Goal: Information Seeking & Learning: Learn about a topic

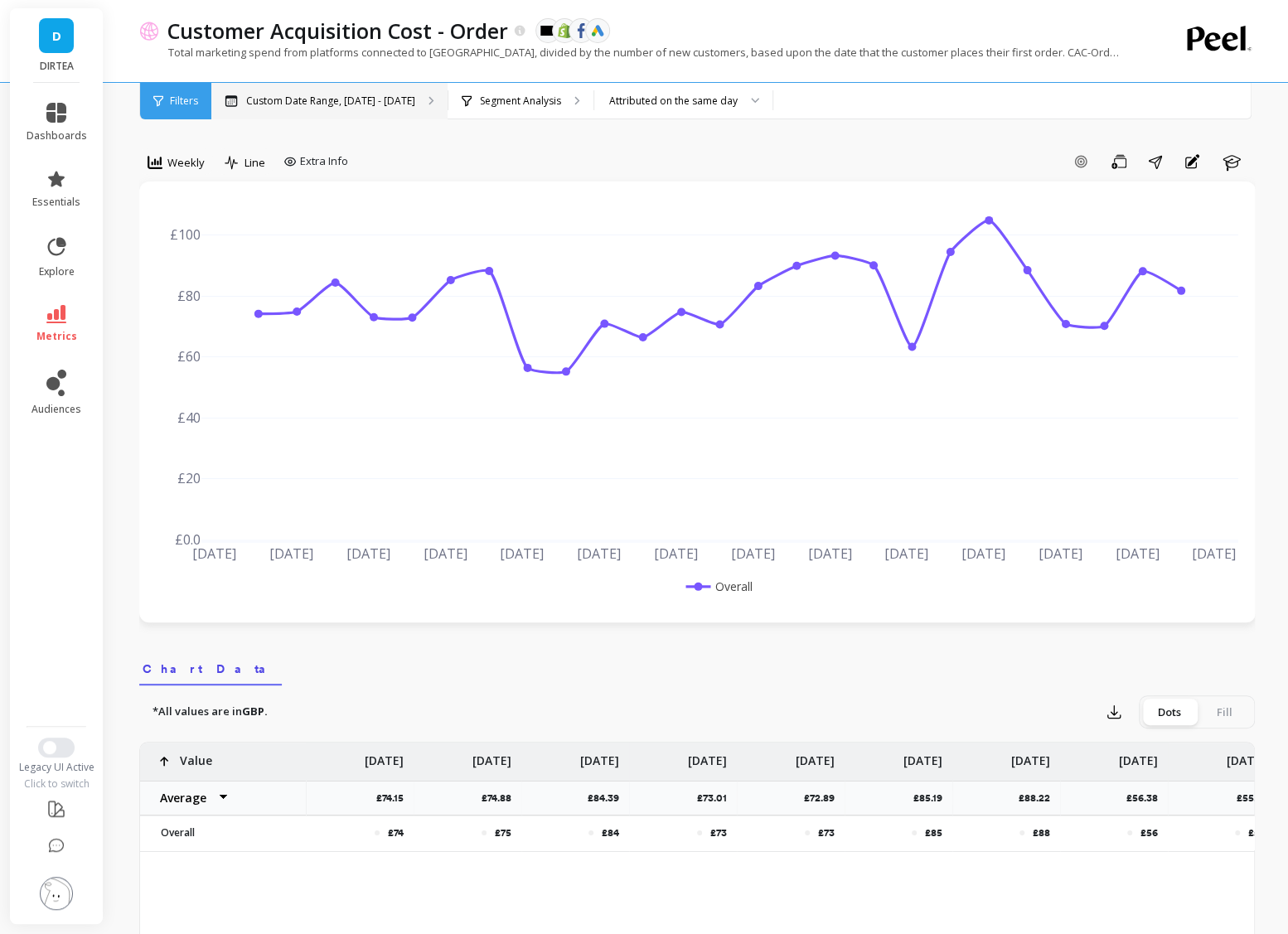
click at [313, 104] on p "Custom Date Range, Apr 1 - Sep 15" at bounding box center [330, 101] width 169 height 13
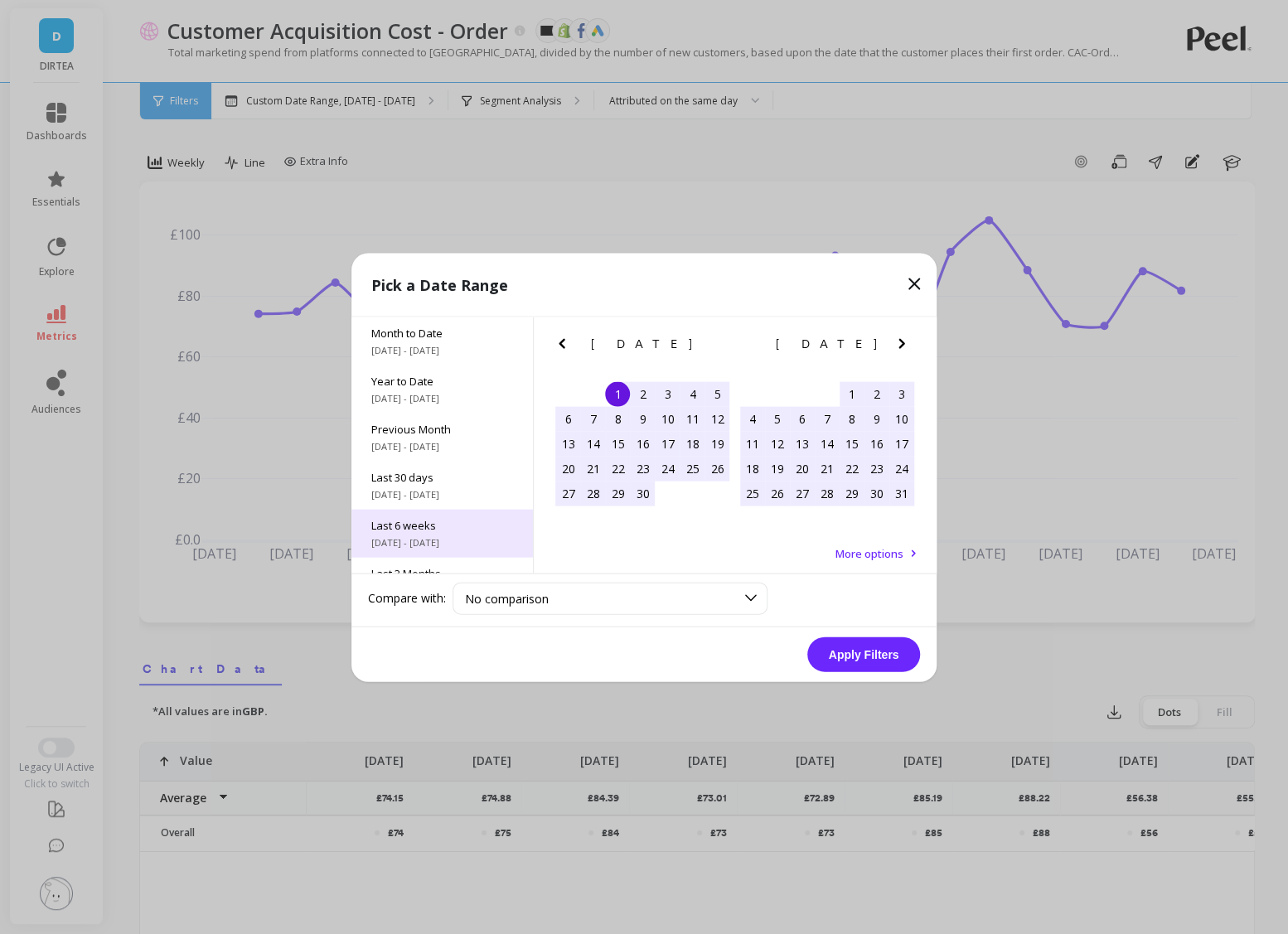
click at [448, 525] on span "Last 6 weeks" at bounding box center [442, 525] width 141 height 15
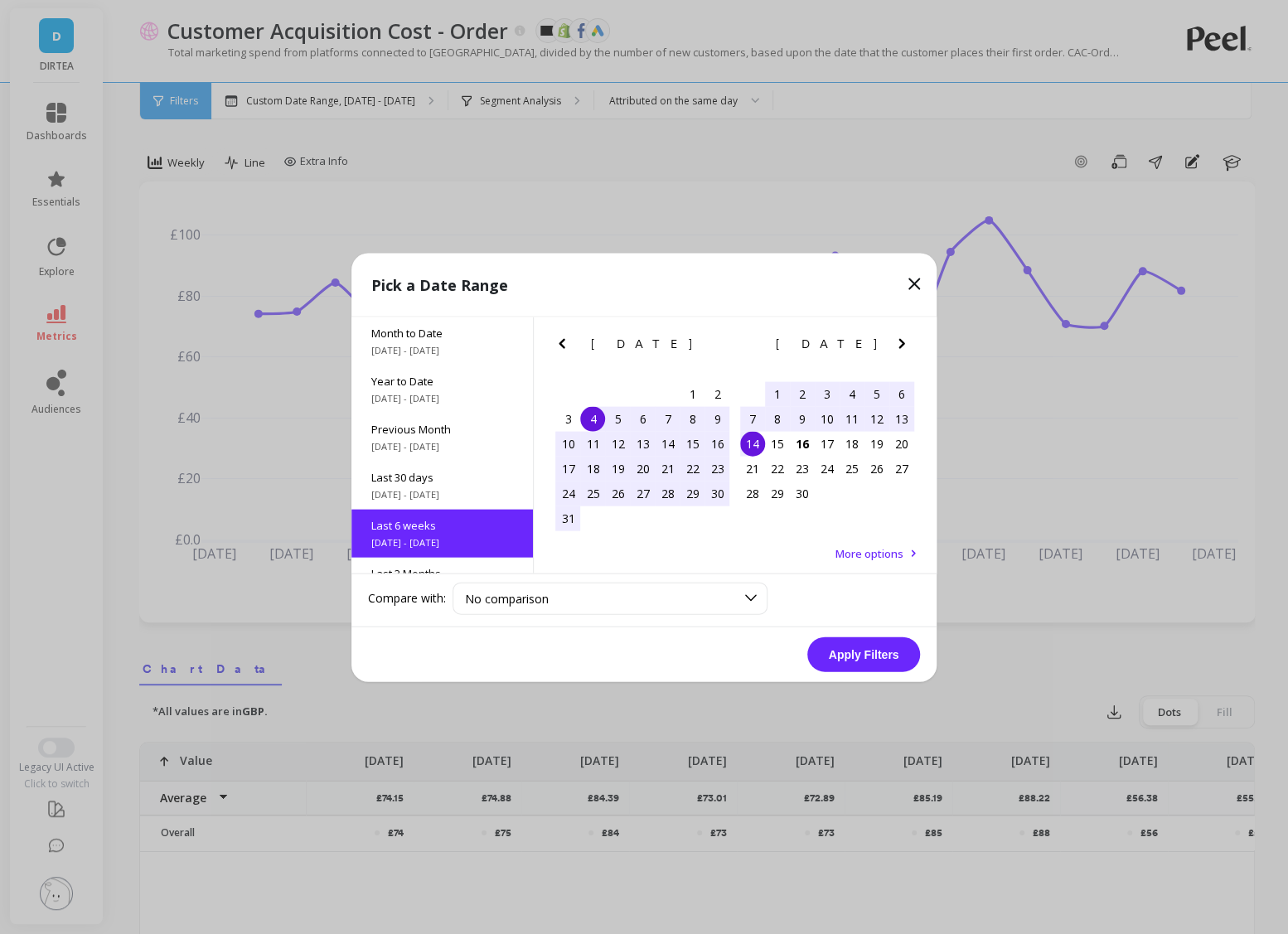
scroll to position [88, 0]
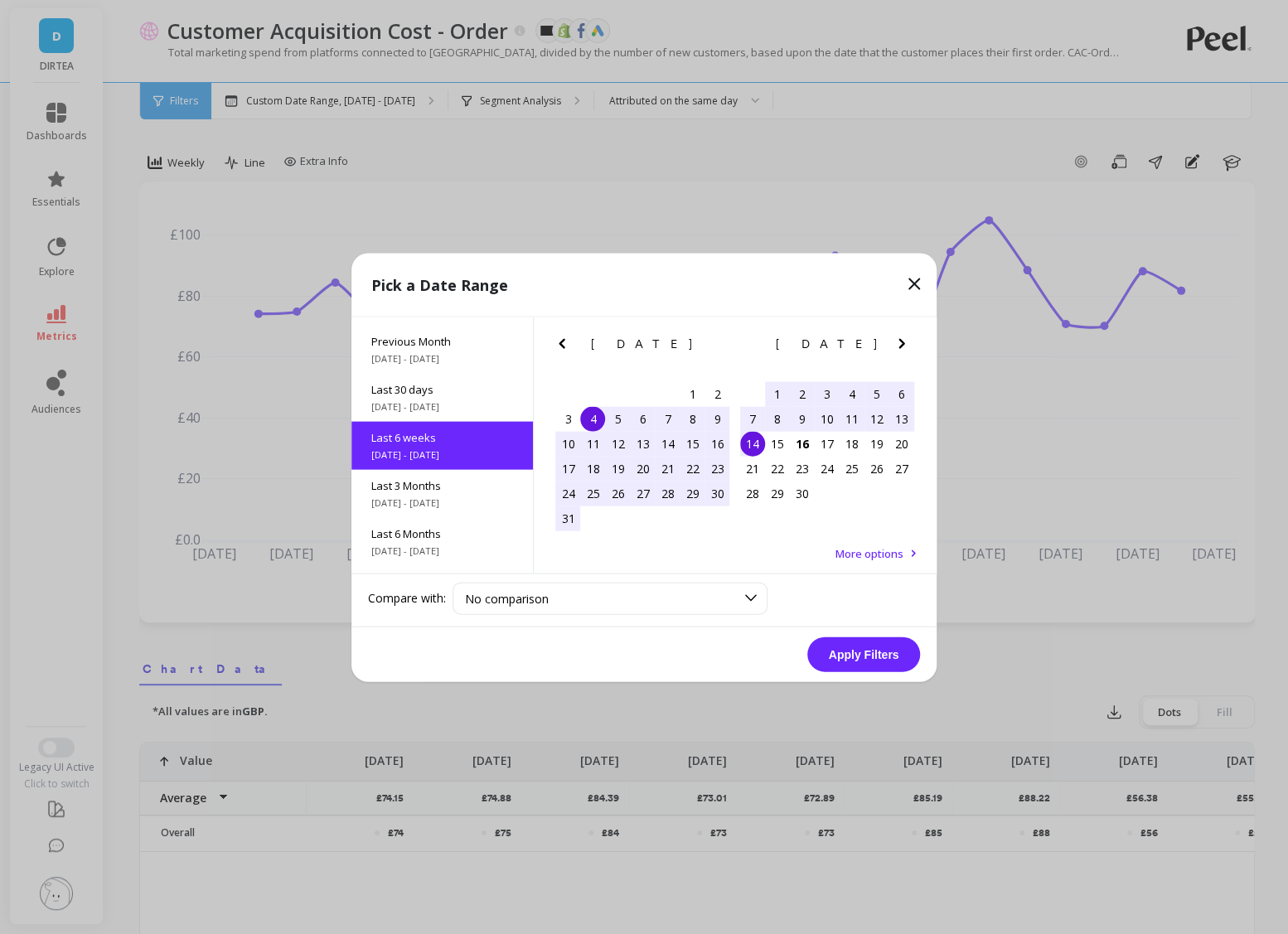
click at [587, 422] on div "4" at bounding box center [593, 418] width 25 height 25
click at [797, 443] on div "16" at bounding box center [802, 443] width 25 height 25
click at [896, 655] on button "Apply Filters" at bounding box center [864, 654] width 113 height 35
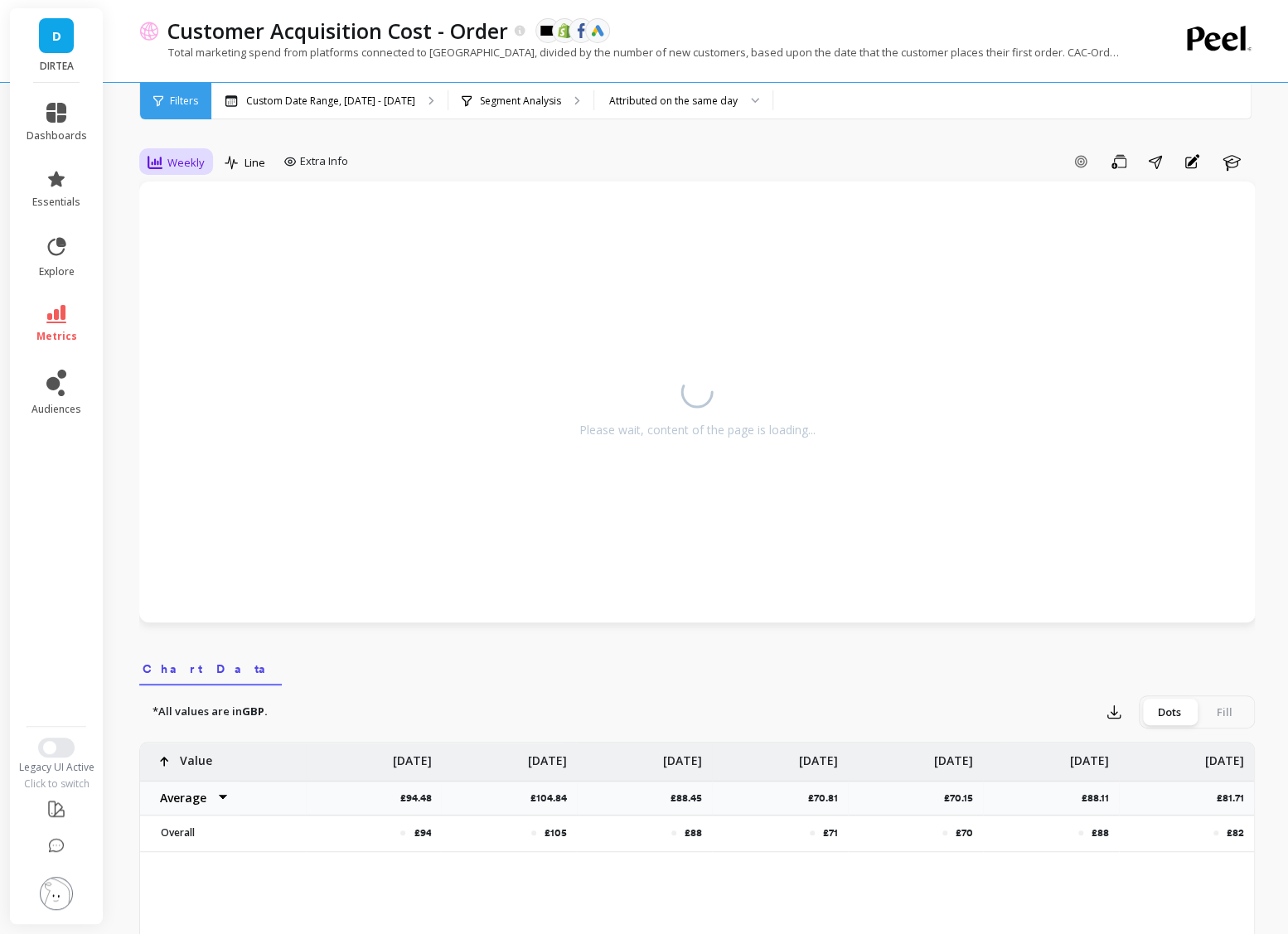
click at [197, 166] on span "Weekly" at bounding box center [185, 162] width 37 height 16
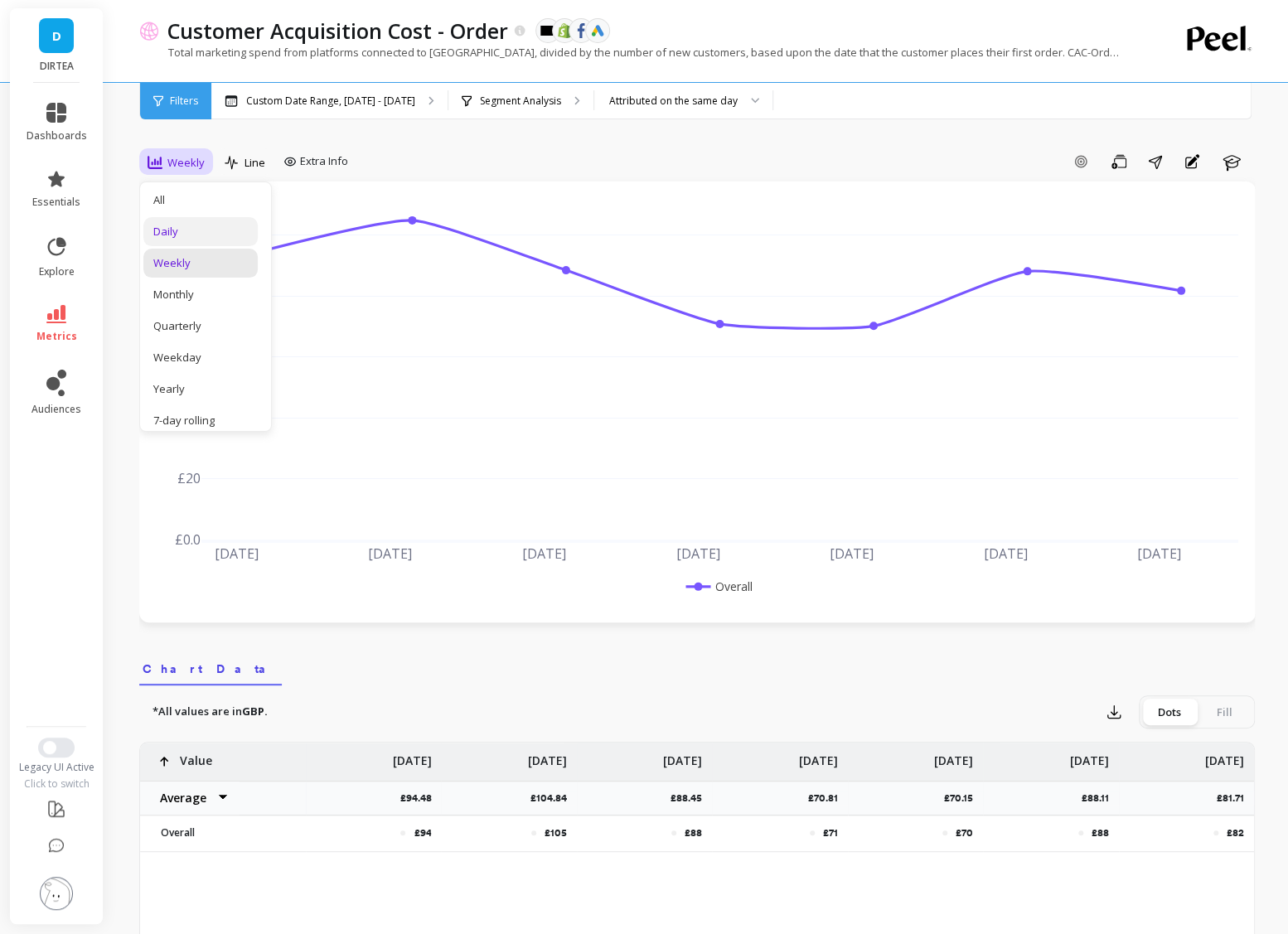
click at [190, 220] on div "Daily" at bounding box center [200, 231] width 115 height 29
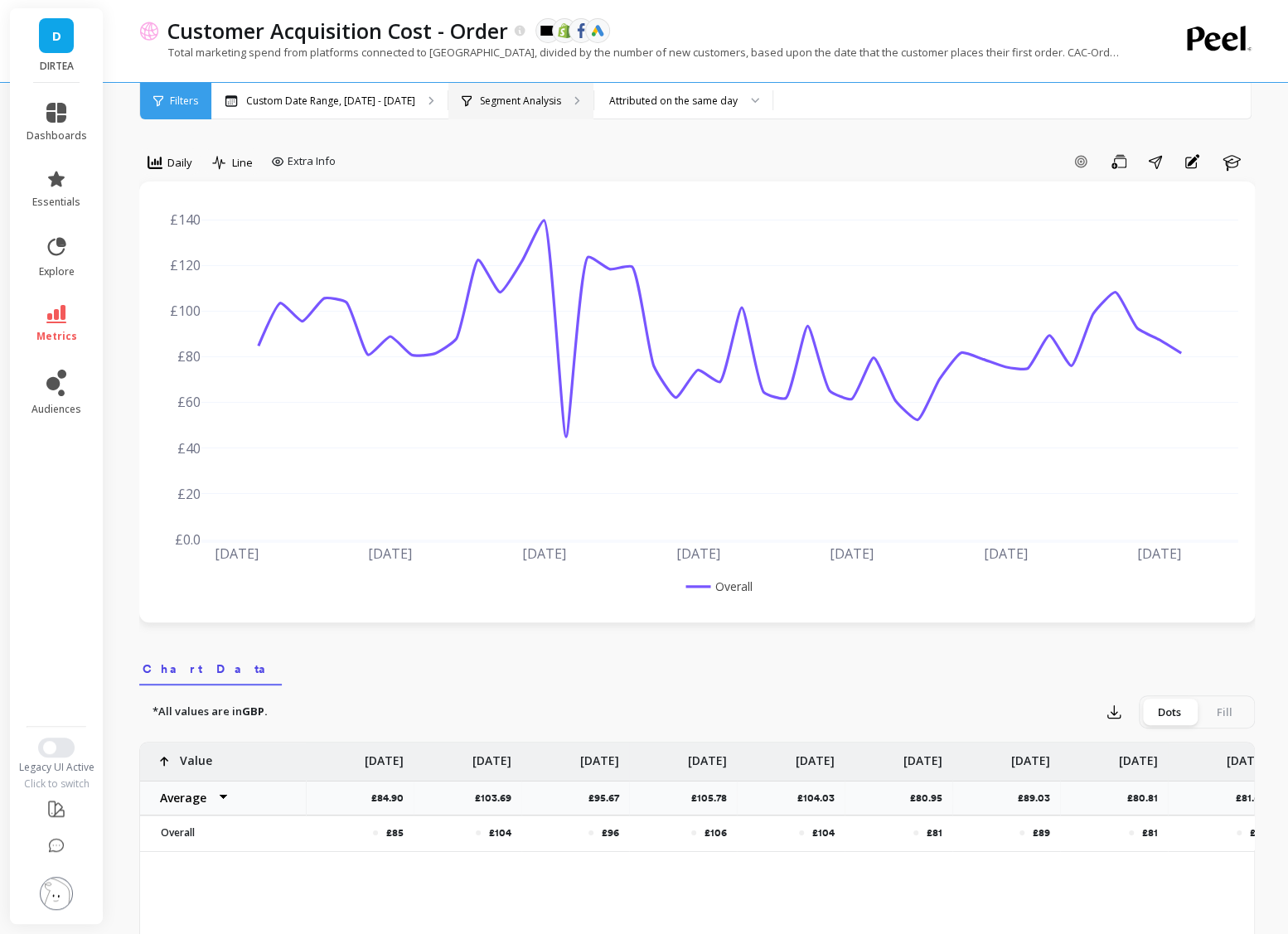
click at [520, 102] on p "Segment Analysis" at bounding box center [521, 101] width 81 height 13
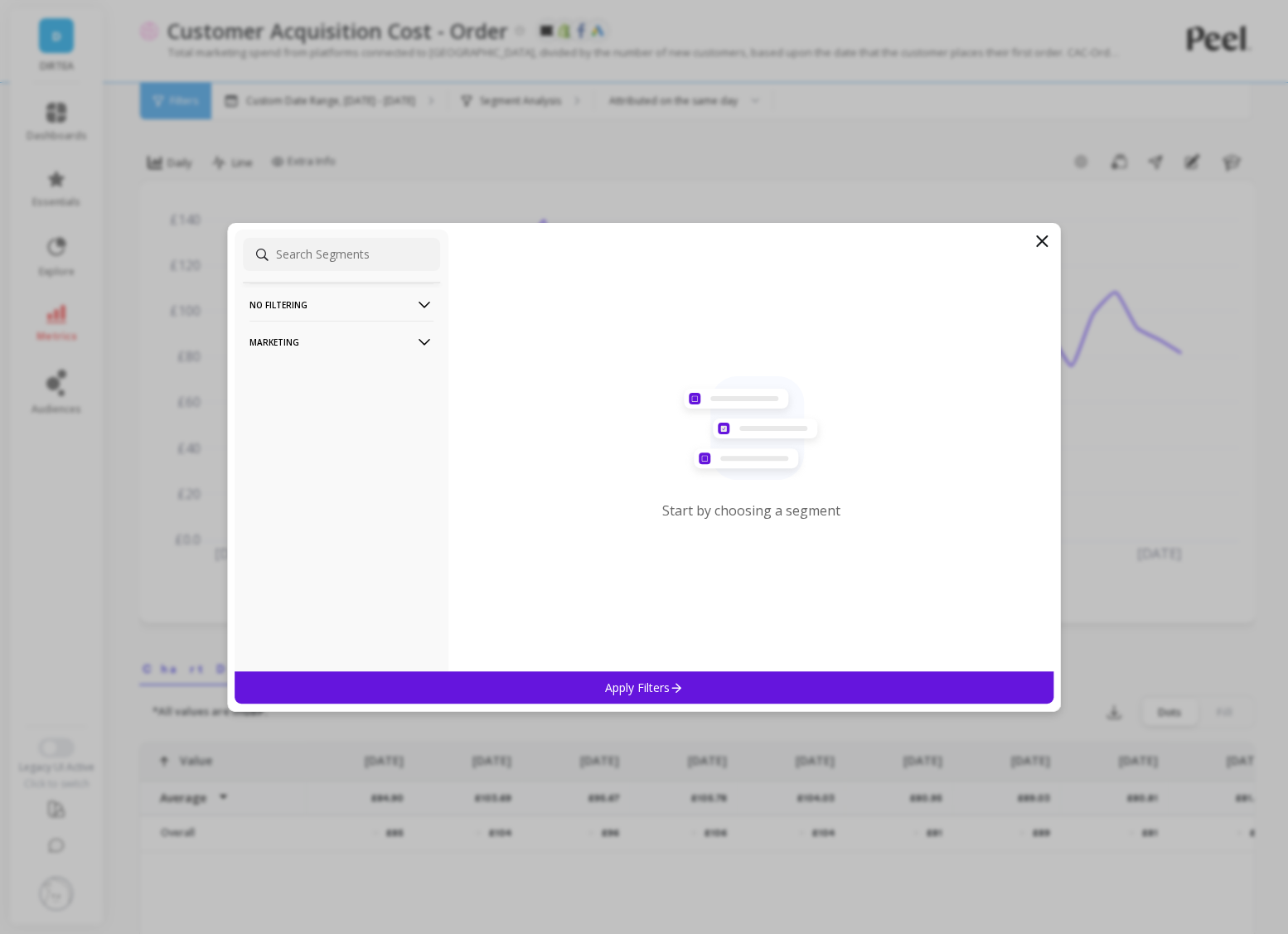
click at [400, 340] on p "Marketing" at bounding box center [341, 342] width 184 height 42
click at [319, 429] on div "Countries" at bounding box center [341, 432] width 197 height 27
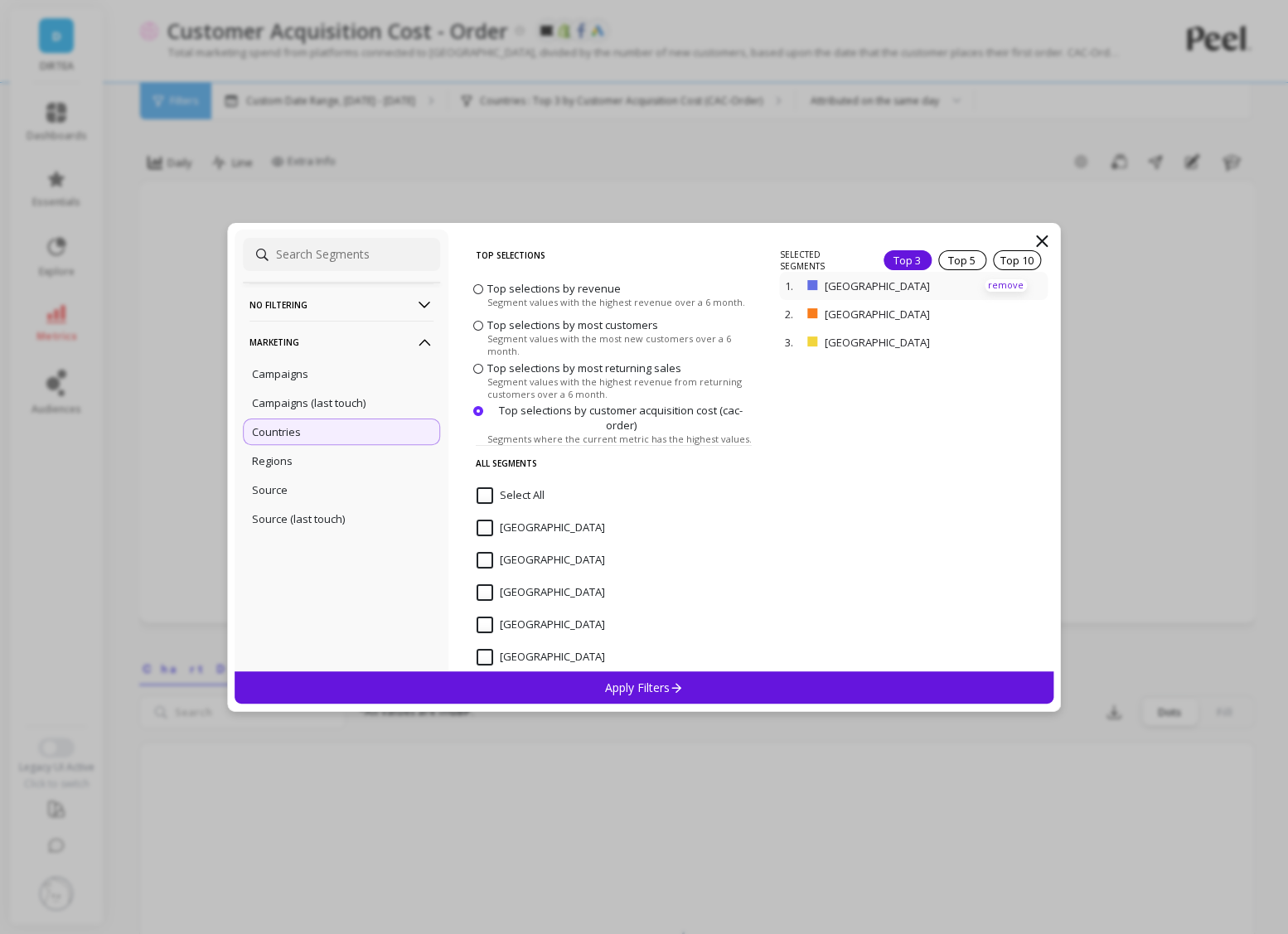
click at [1002, 282] on p "remove" at bounding box center [1005, 285] width 42 height 12
click at [689, 692] on div "Apply Filters" at bounding box center [644, 687] width 819 height 32
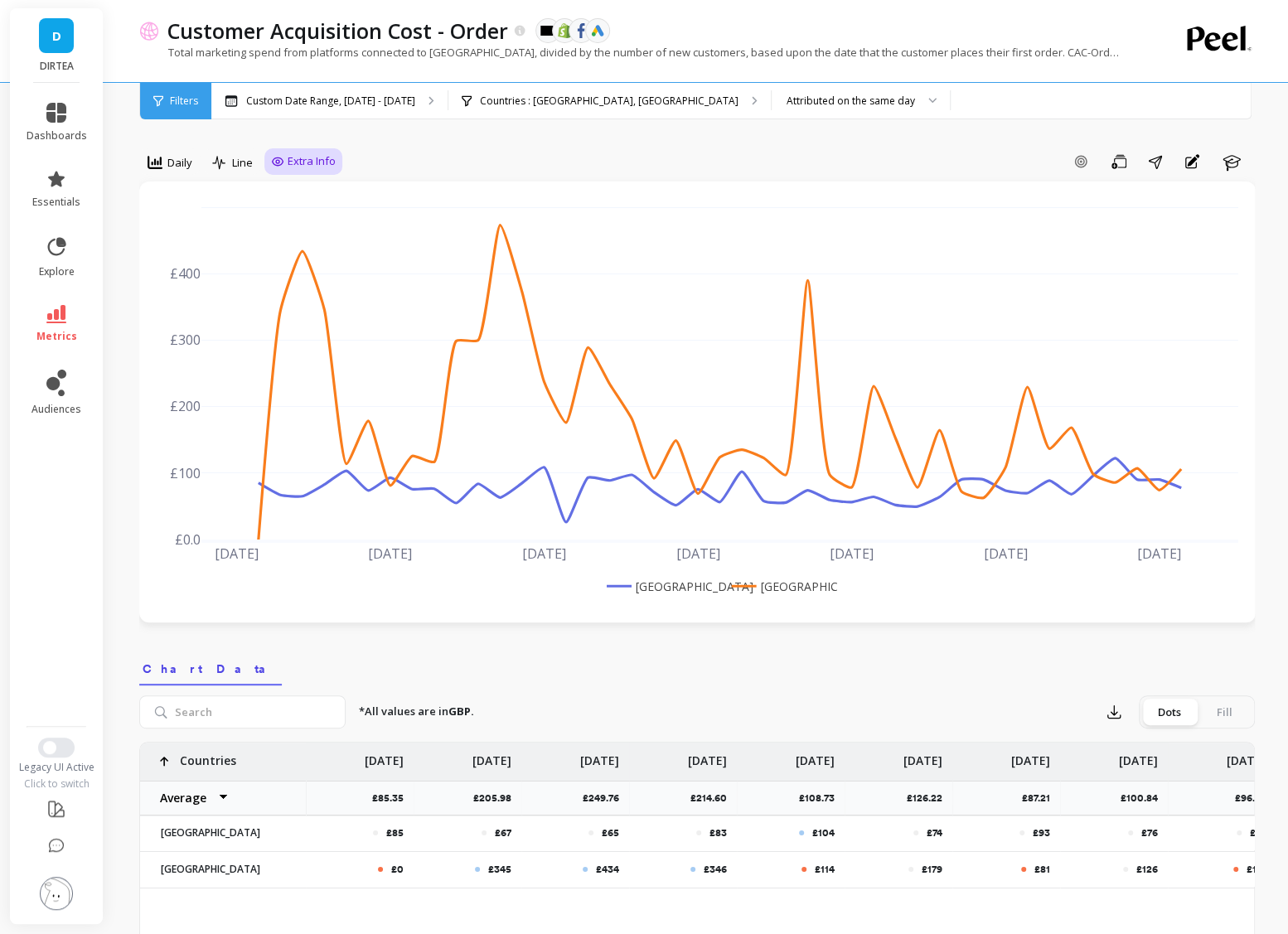
click at [312, 160] on span "Extra Info" at bounding box center [312, 161] width 48 height 17
click at [320, 256] on input "Values" at bounding box center [308, 259] width 58 height 17
checkbox input "true"
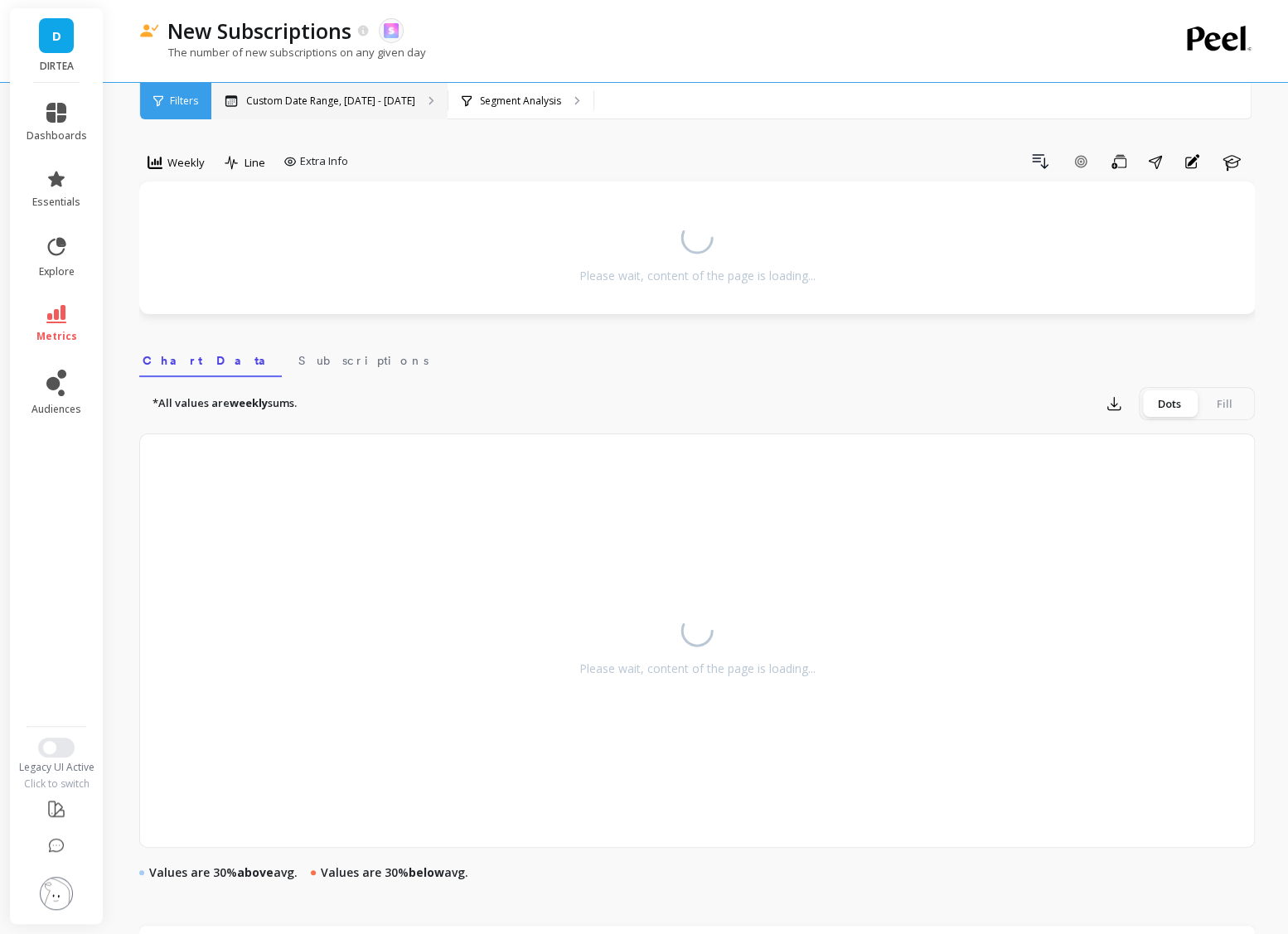
click at [262, 111] on div "Custom Date Range, Apr 1 - Sep 15" at bounding box center [329, 101] width 236 height 37
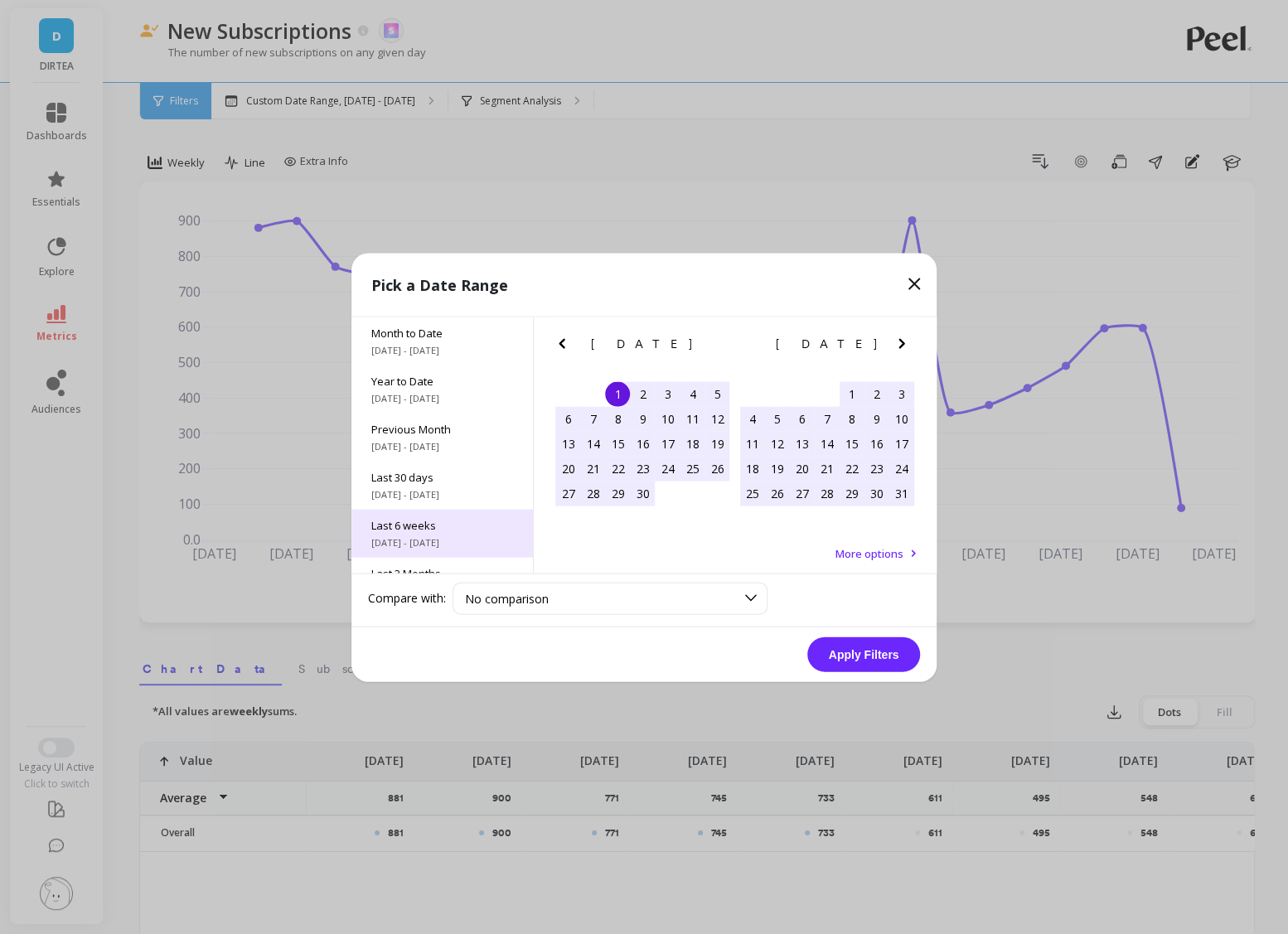
click at [481, 521] on span "Last 6 weeks" at bounding box center [442, 525] width 141 height 15
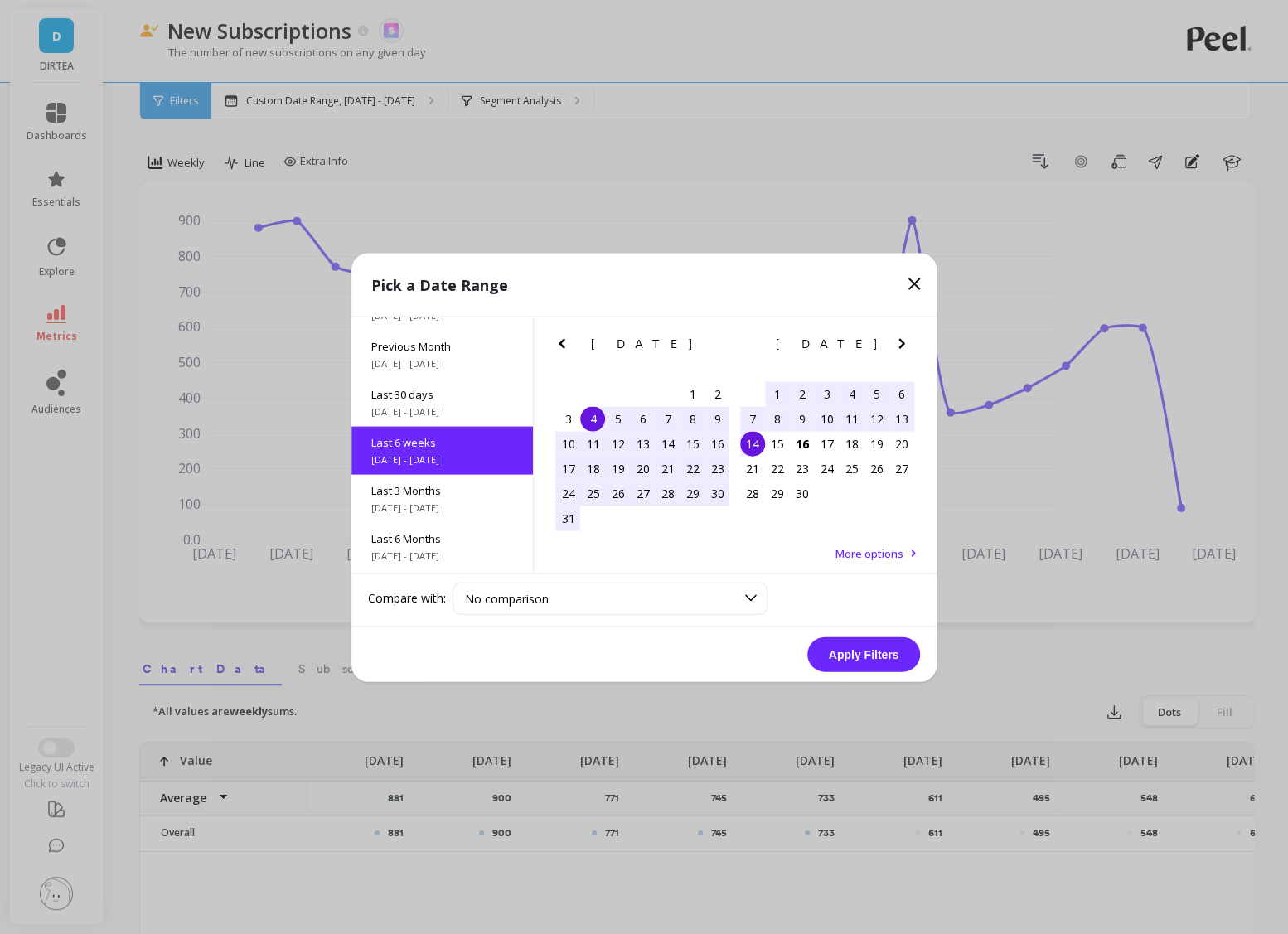
scroll to position [88, 0]
click at [597, 418] on div "4" at bounding box center [593, 418] width 25 height 25
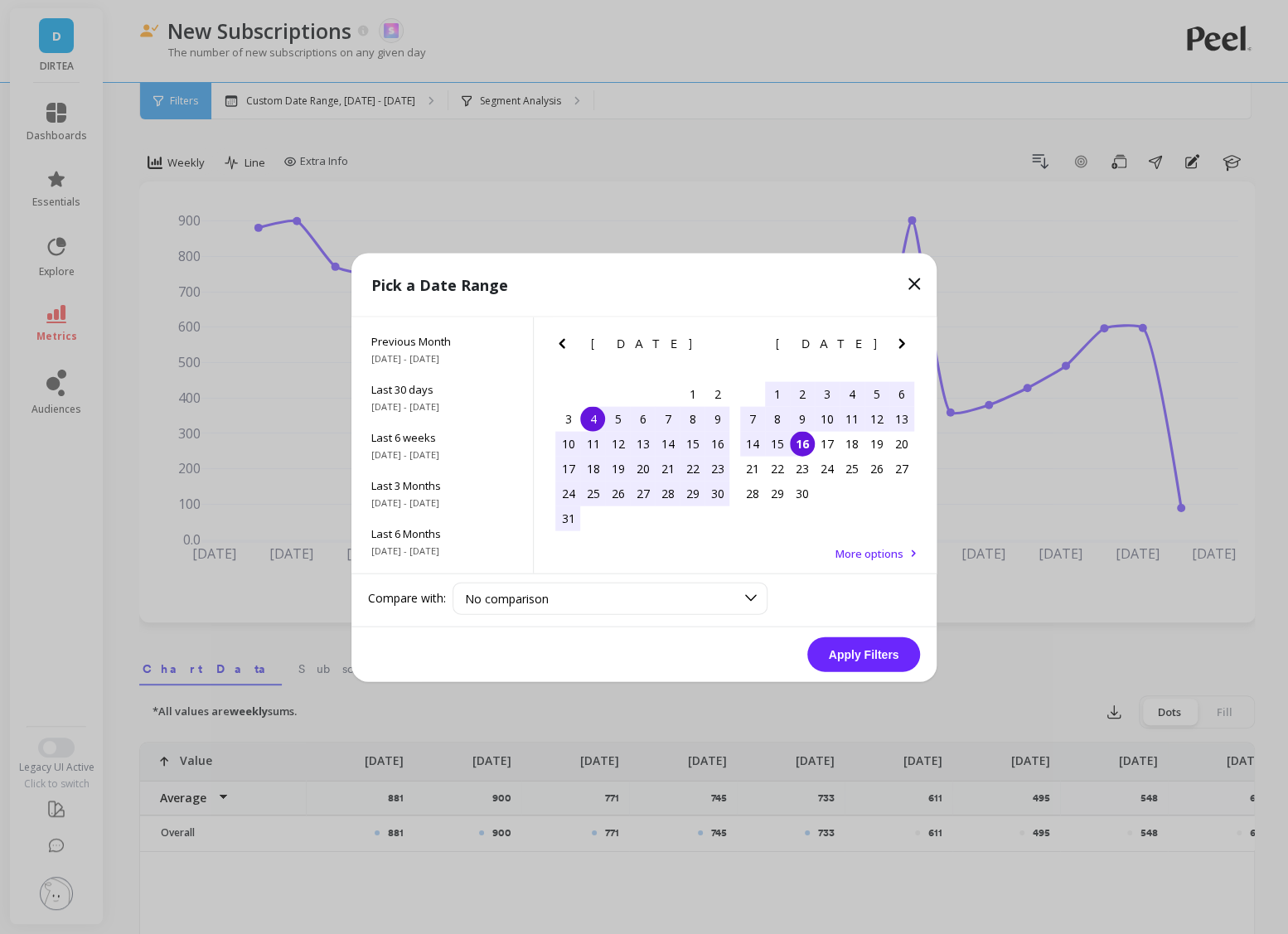
click at [795, 441] on div "16" at bounding box center [802, 443] width 25 height 25
click at [896, 646] on button "Apply Filters" at bounding box center [864, 654] width 113 height 35
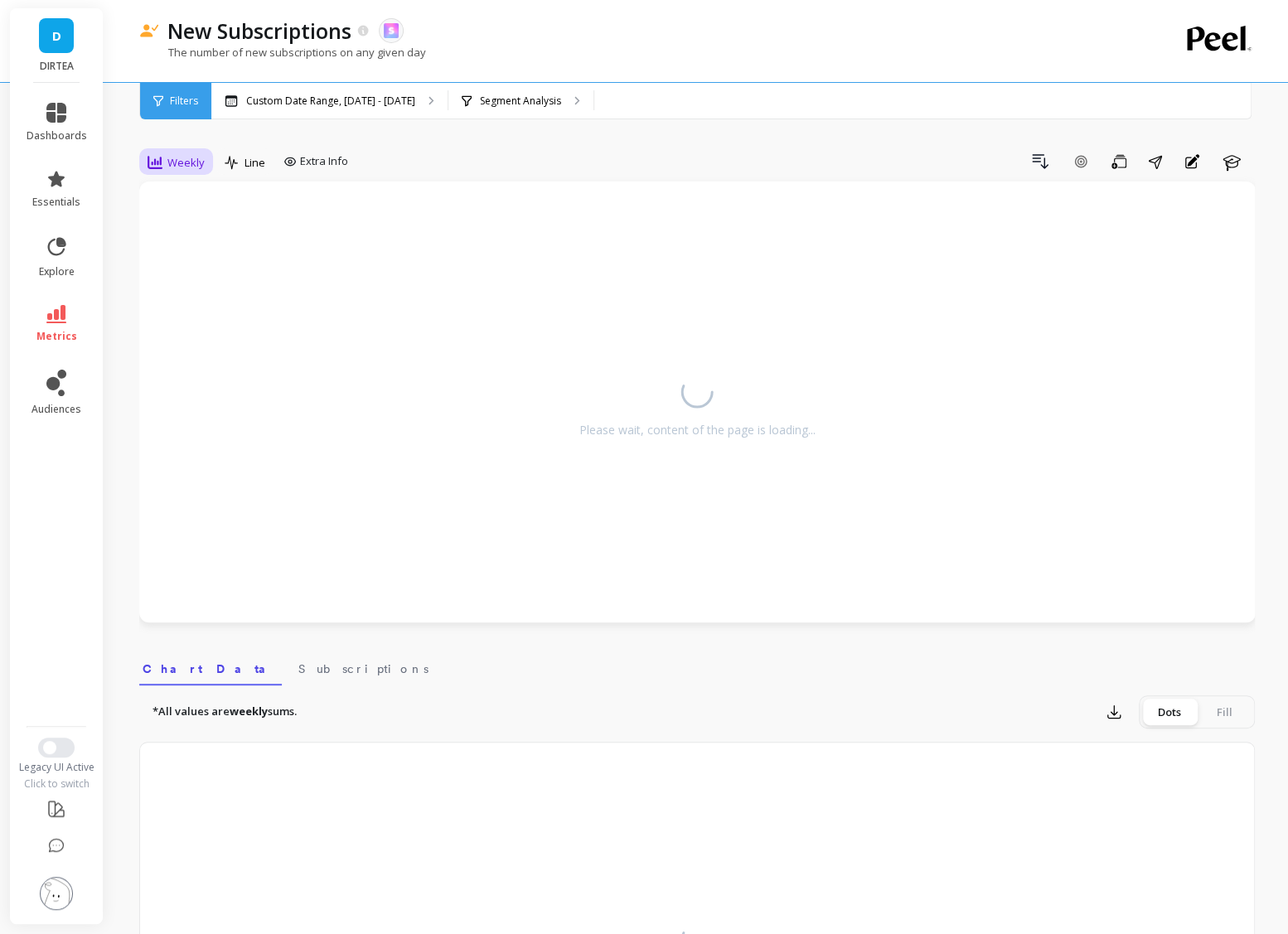
click at [200, 165] on span "Weekly" at bounding box center [185, 162] width 37 height 16
click at [194, 234] on div "Daily" at bounding box center [200, 231] width 95 height 16
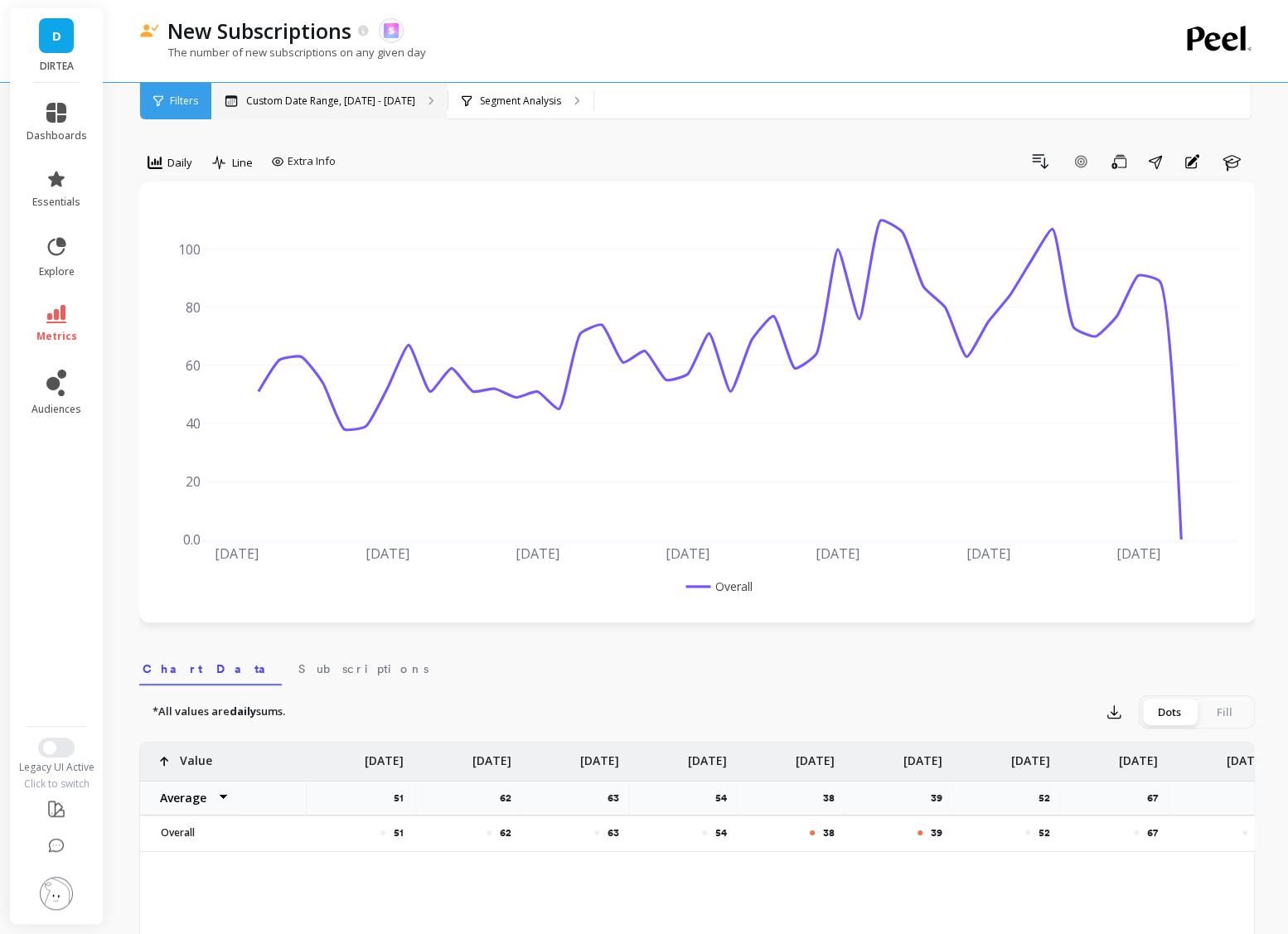
click at [366, 111] on div "Custom Date Range, [DATE] - [DATE]" at bounding box center [329, 101] width 236 height 37
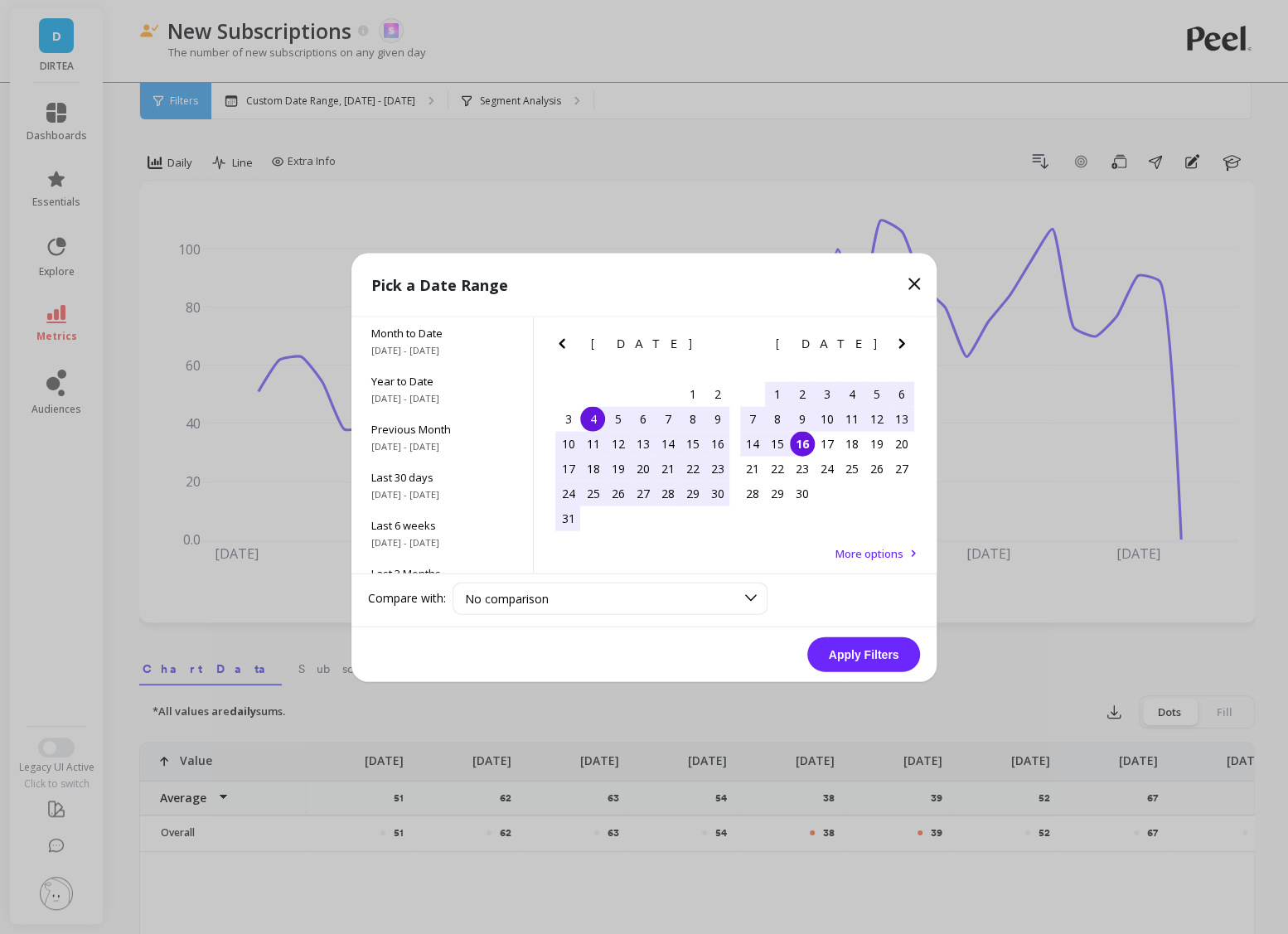
click at [916, 284] on icon at bounding box center [914, 284] width 20 height 20
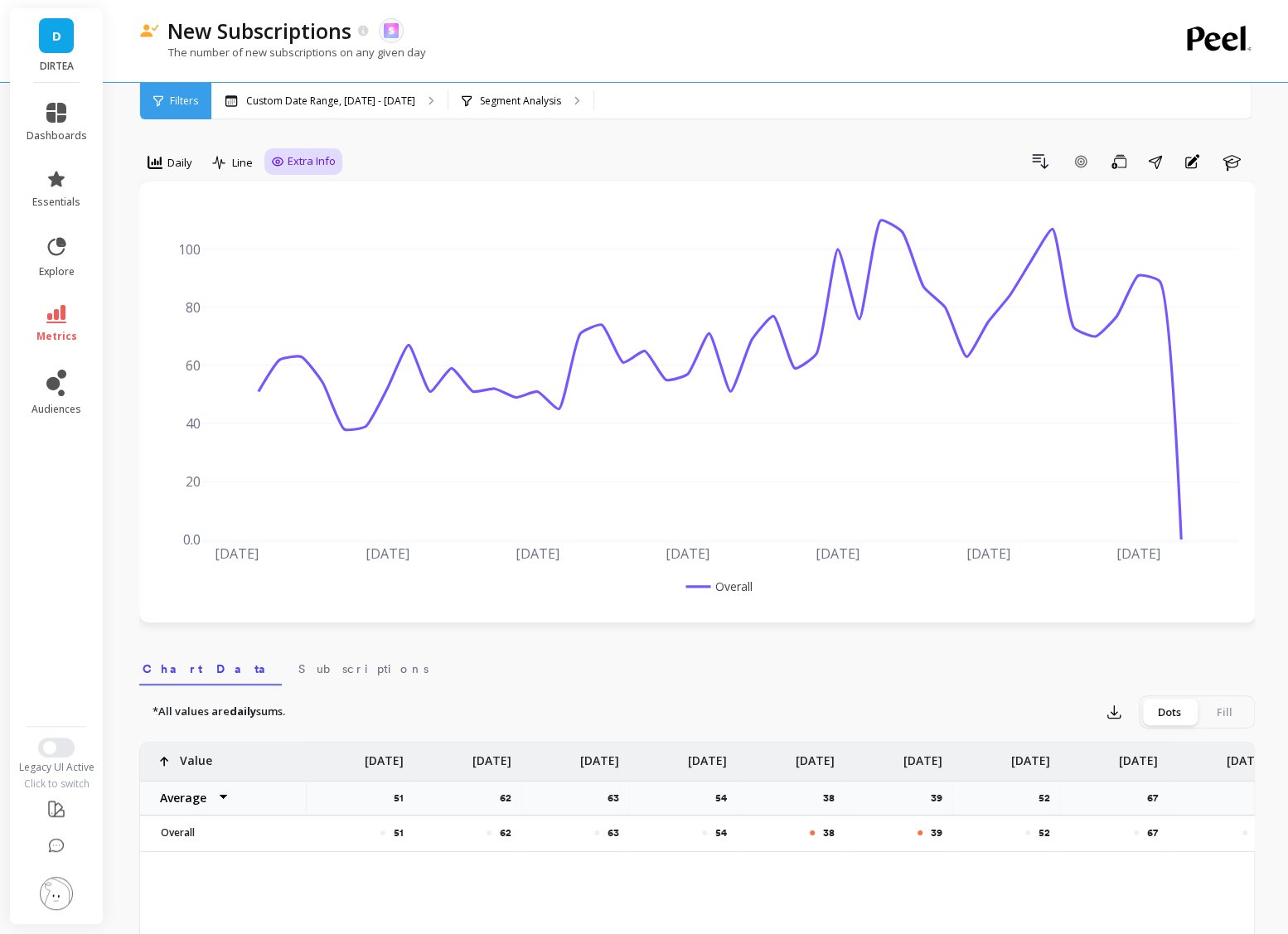
click at [305, 156] on span "Extra Info" at bounding box center [312, 161] width 48 height 17
click at [315, 259] on input "Values" at bounding box center [308, 259] width 58 height 17
checkbox input "true"
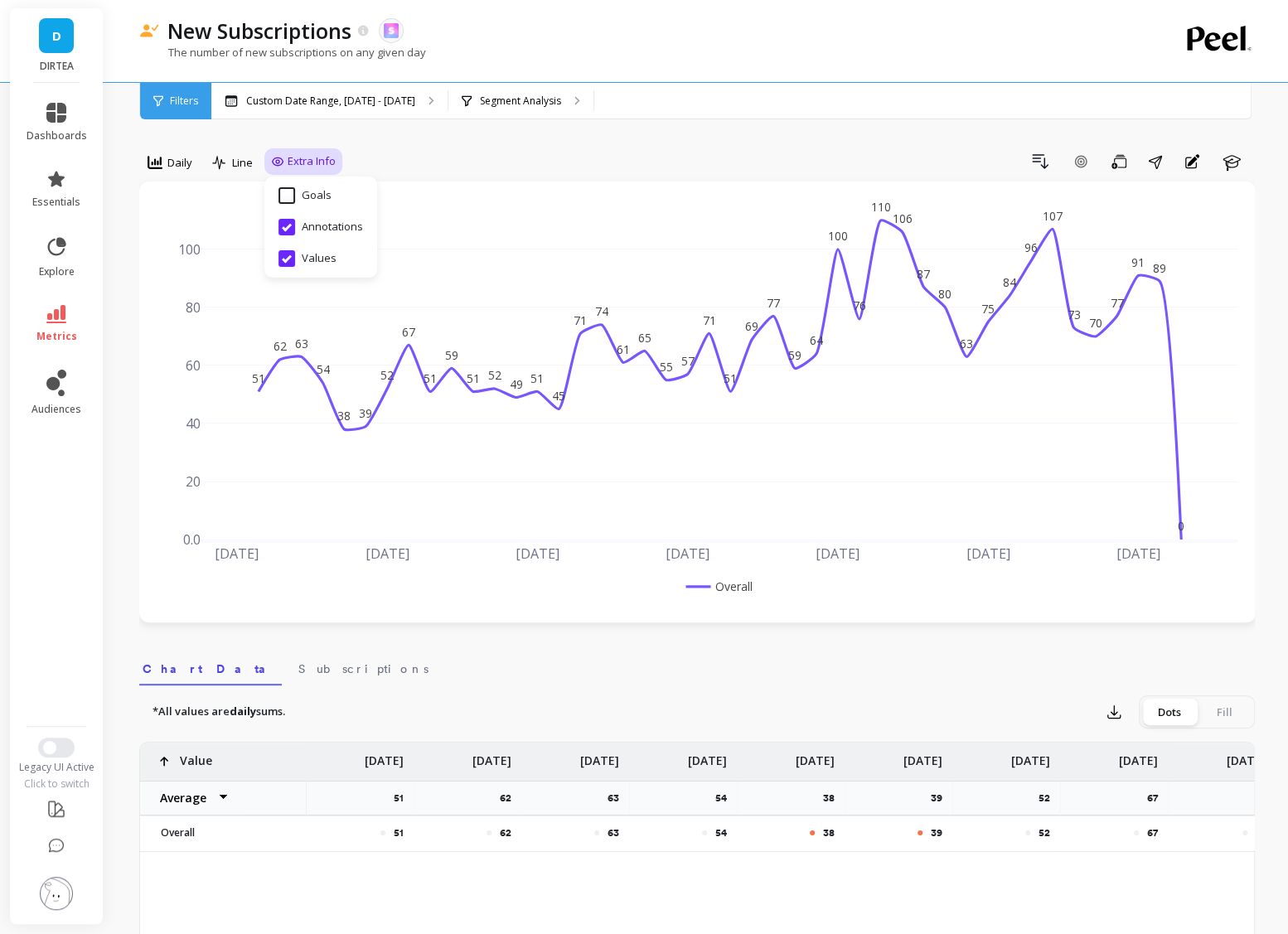
click at [654, 175] on div "Daily Line Extra Info Hide Goals from chart Goals Hide Annotations from chart A…" at bounding box center [697, 165] width 1116 height 33
click at [525, 104] on p "Segment Analysis" at bounding box center [521, 101] width 81 height 13
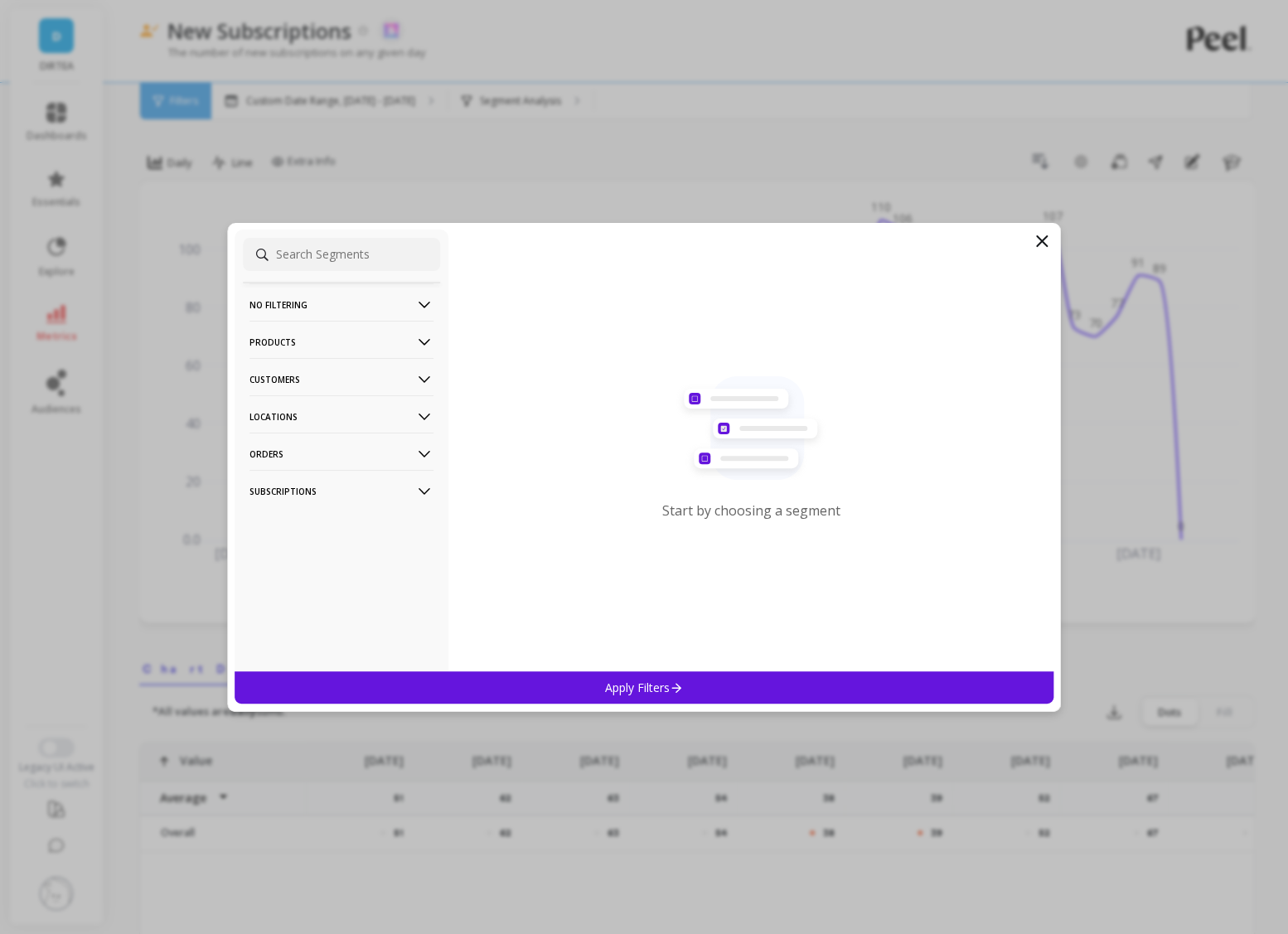
click at [352, 373] on p "Customers" at bounding box center [341, 379] width 184 height 42
click at [348, 342] on p "Products" at bounding box center [341, 342] width 184 height 42
click at [318, 397] on div "Products" at bounding box center [341, 403] width 197 height 27
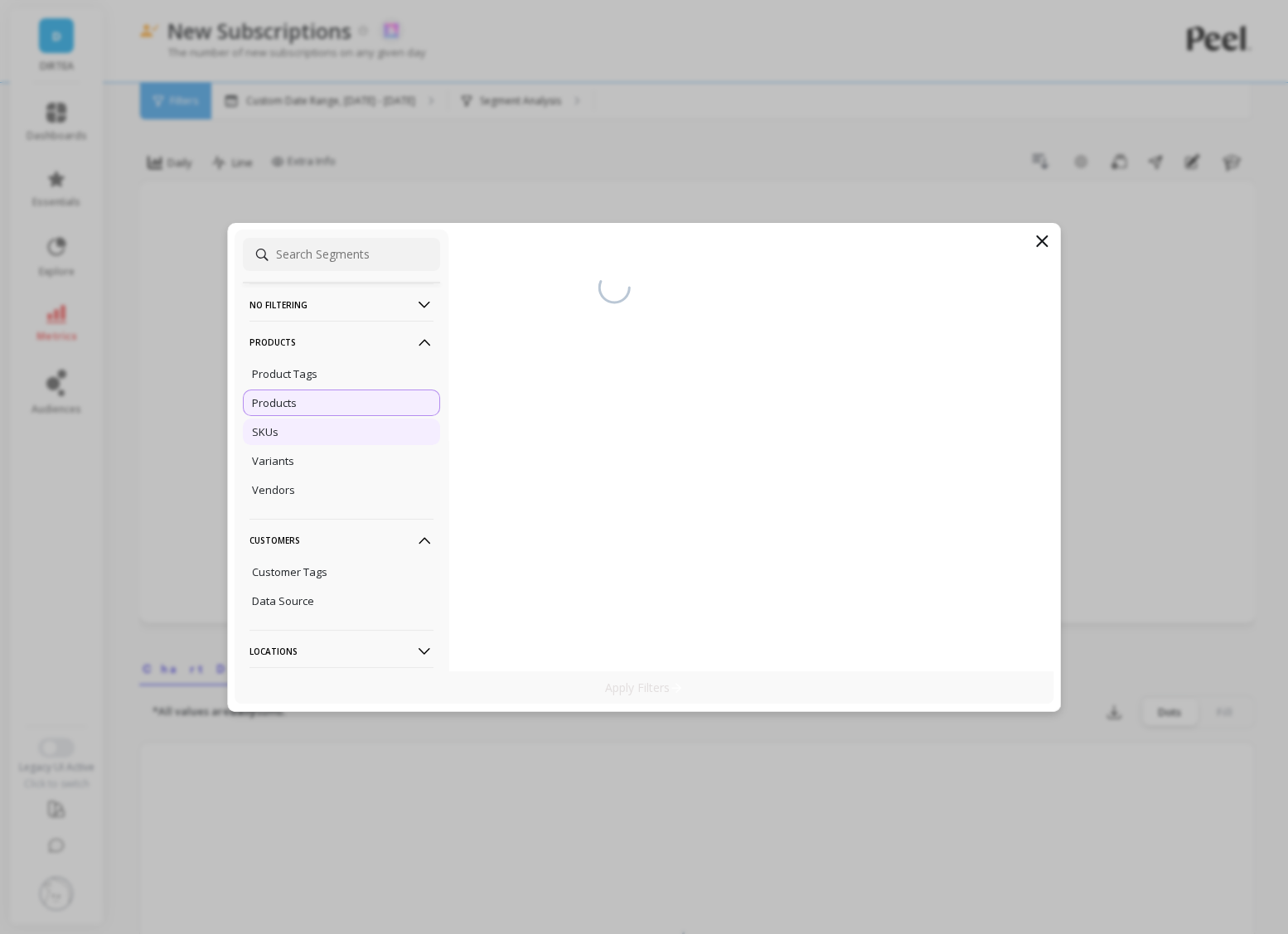
click at [277, 432] on div "SKUs" at bounding box center [341, 432] width 197 height 27
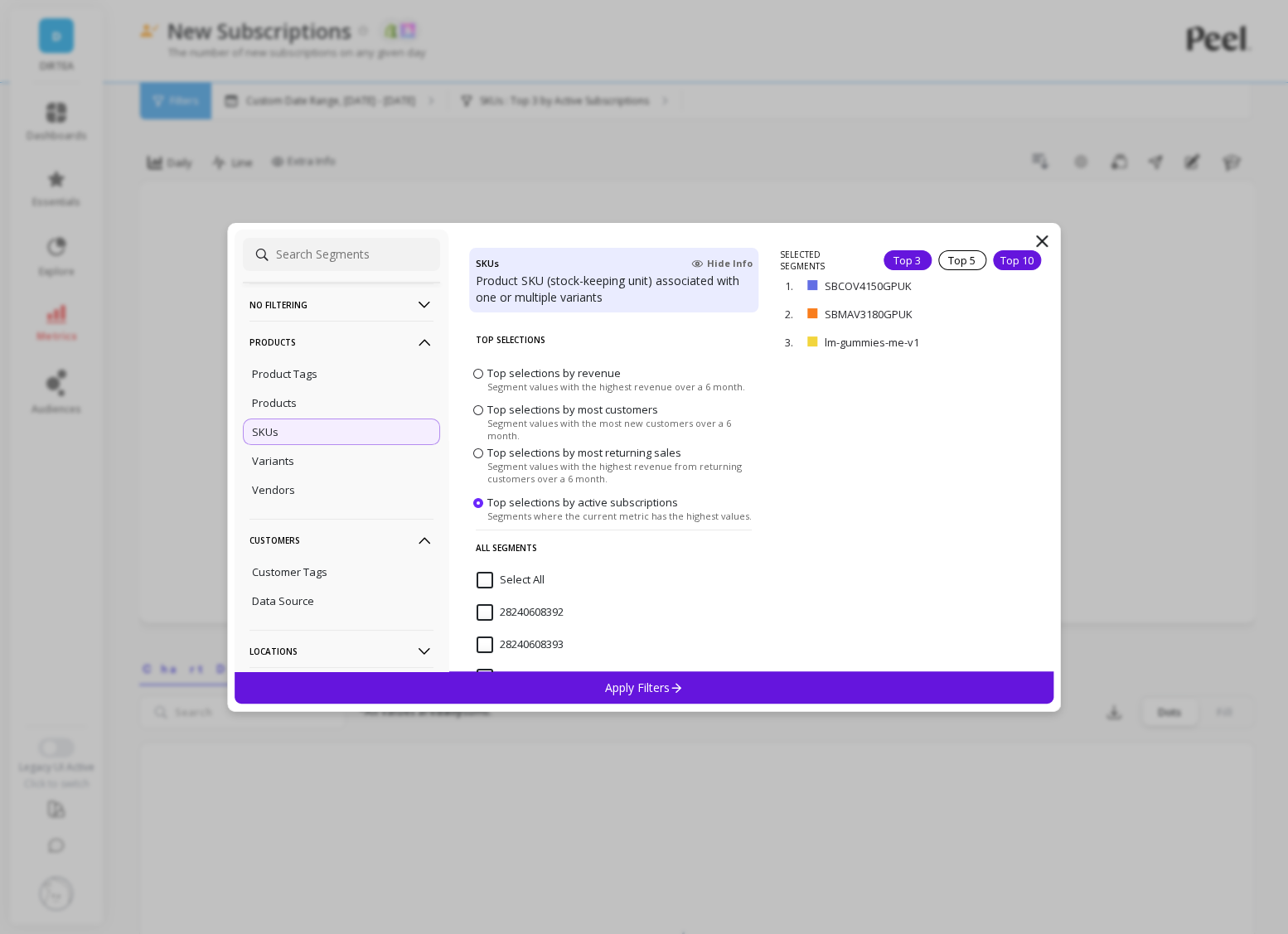
click at [1007, 257] on div "Top 10" at bounding box center [1017, 260] width 48 height 20
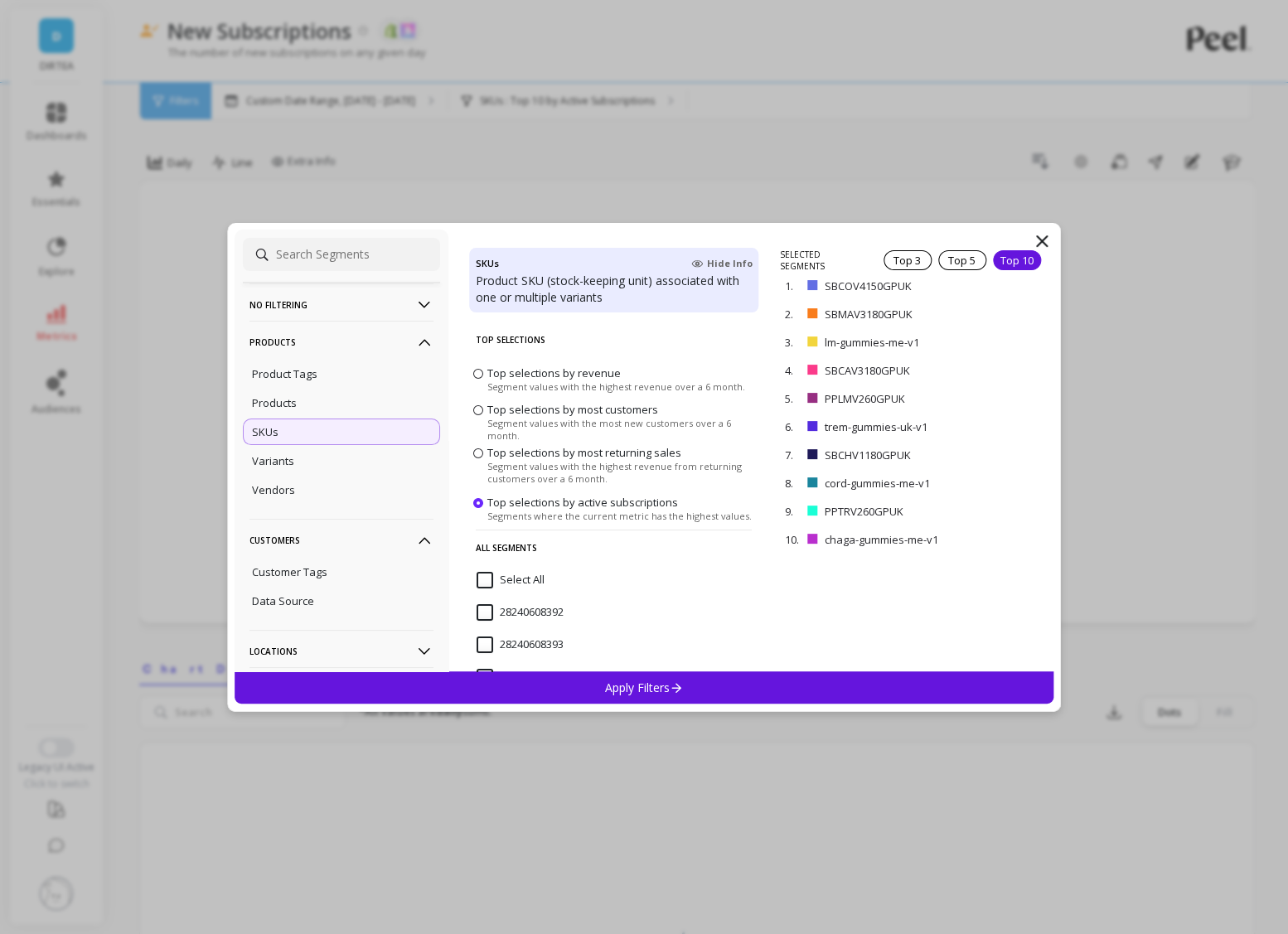
click at [659, 689] on p "Apply Filters" at bounding box center [644, 687] width 79 height 16
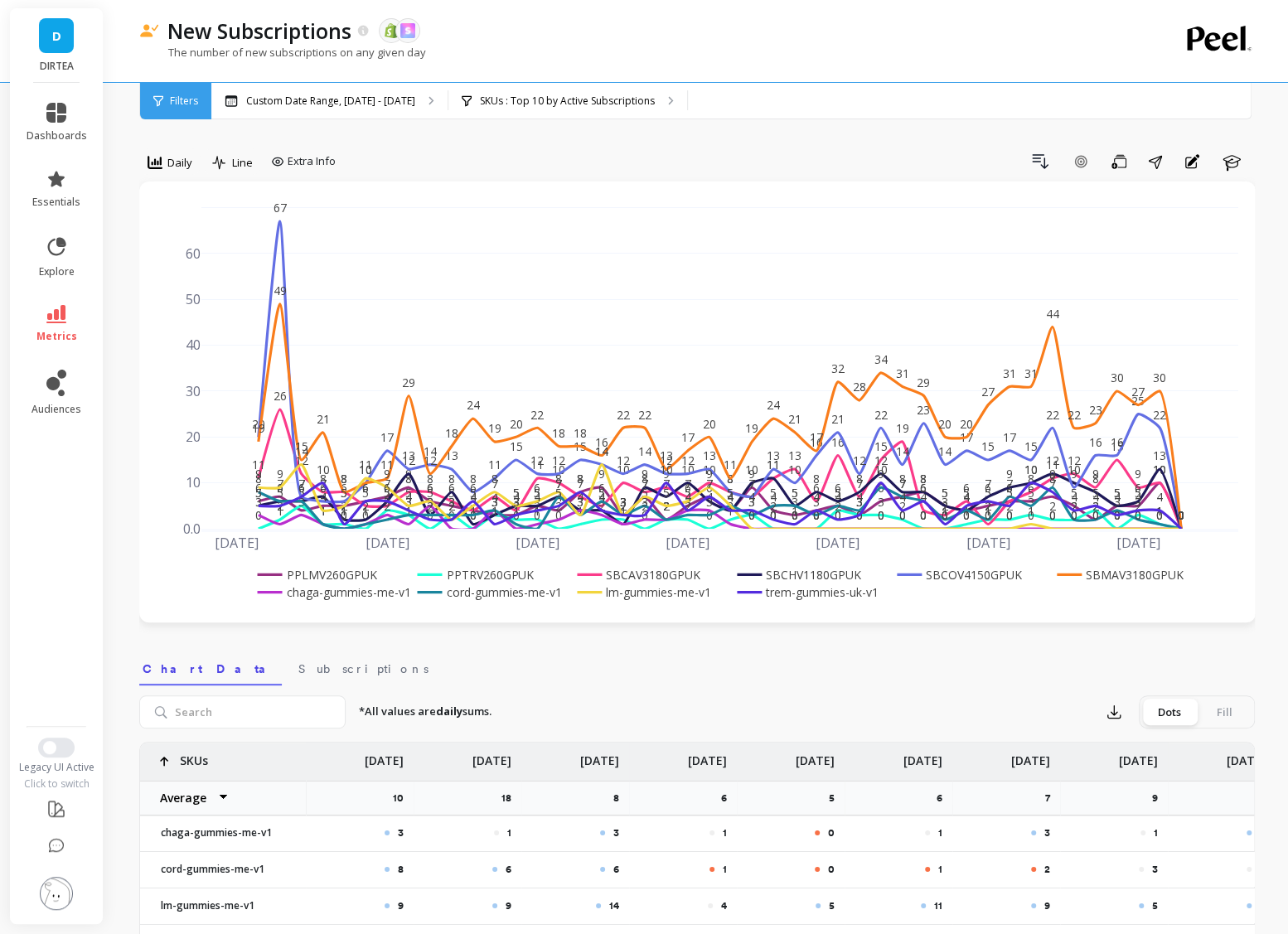
click at [521, 596] on rect at bounding box center [487, 592] width 150 height 17
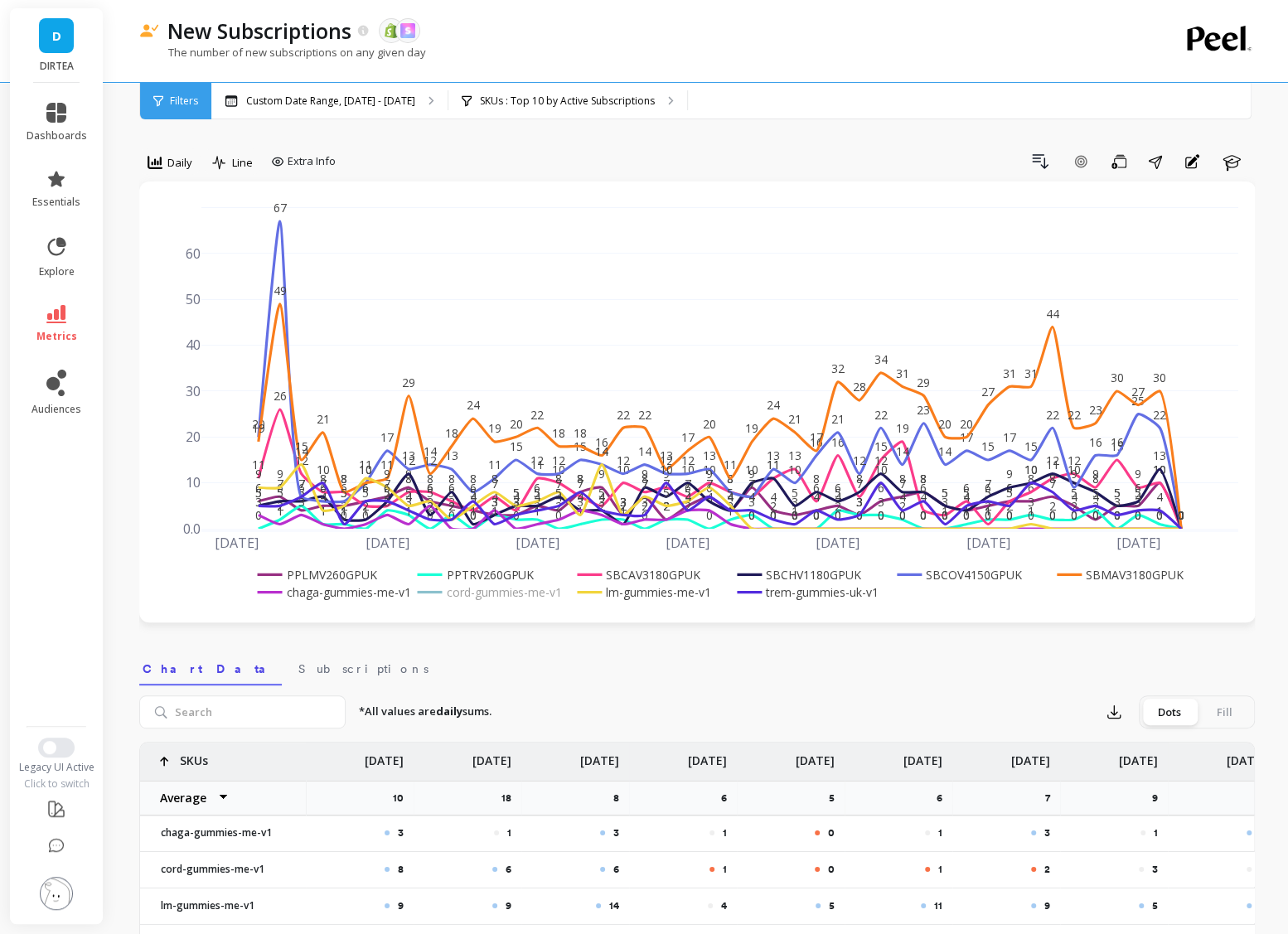
click at [493, 571] on rect at bounding box center [472, 575] width 121 height 17
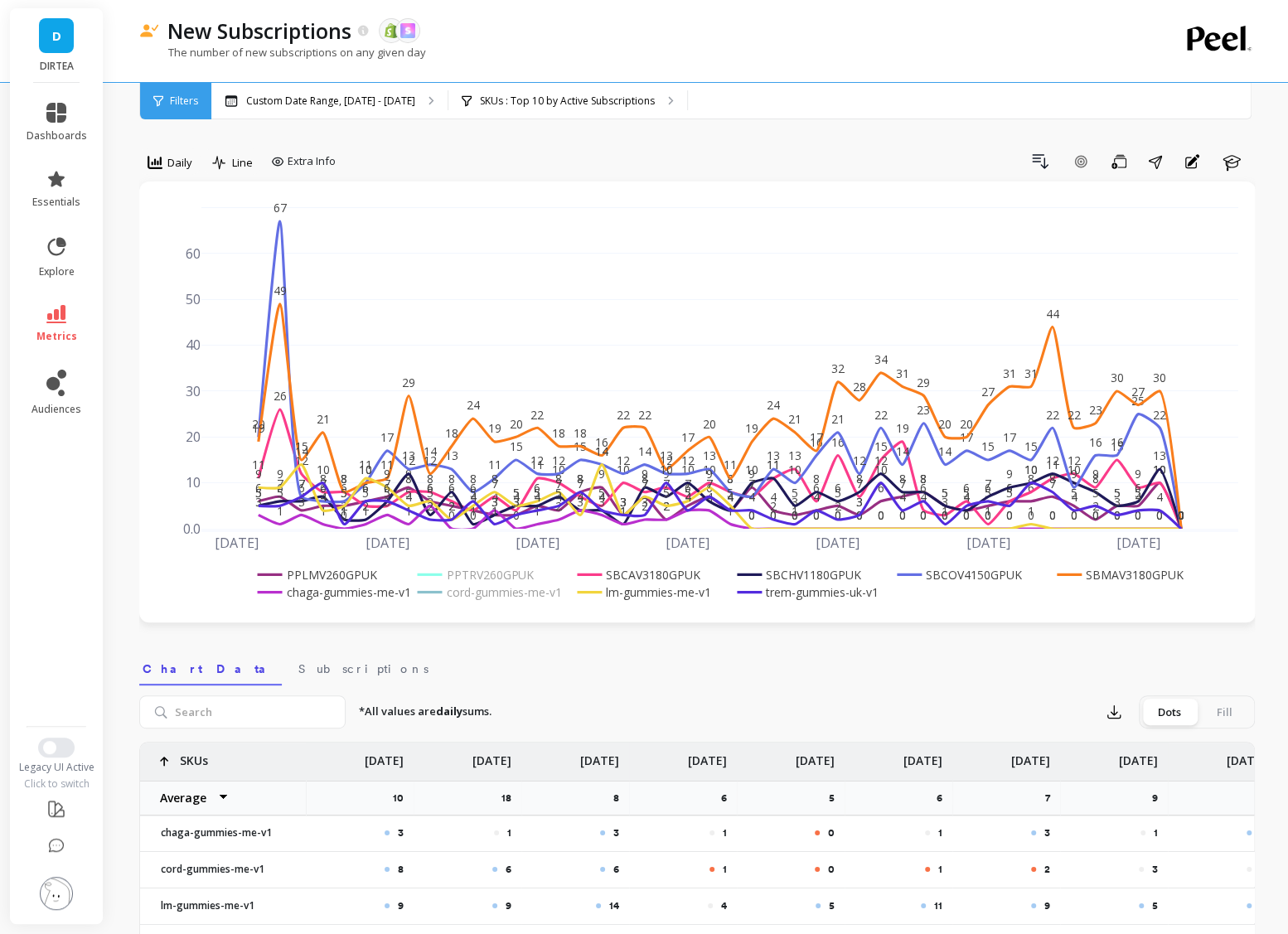
click at [339, 578] on rect at bounding box center [315, 575] width 124 height 17
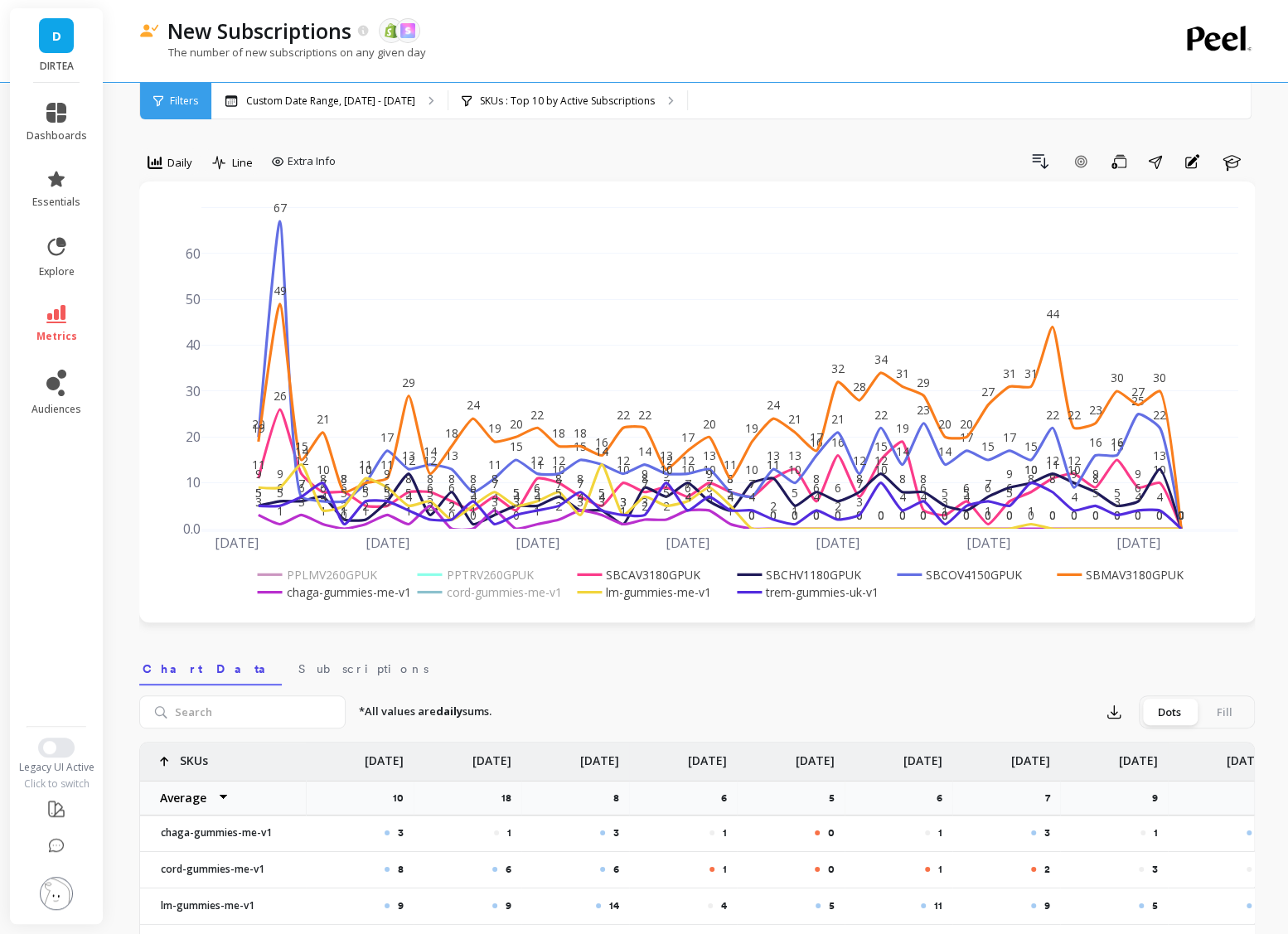
click at [339, 596] on rect at bounding box center [332, 592] width 157 height 17
click at [801, 572] on rect at bounding box center [797, 575] width 129 height 17
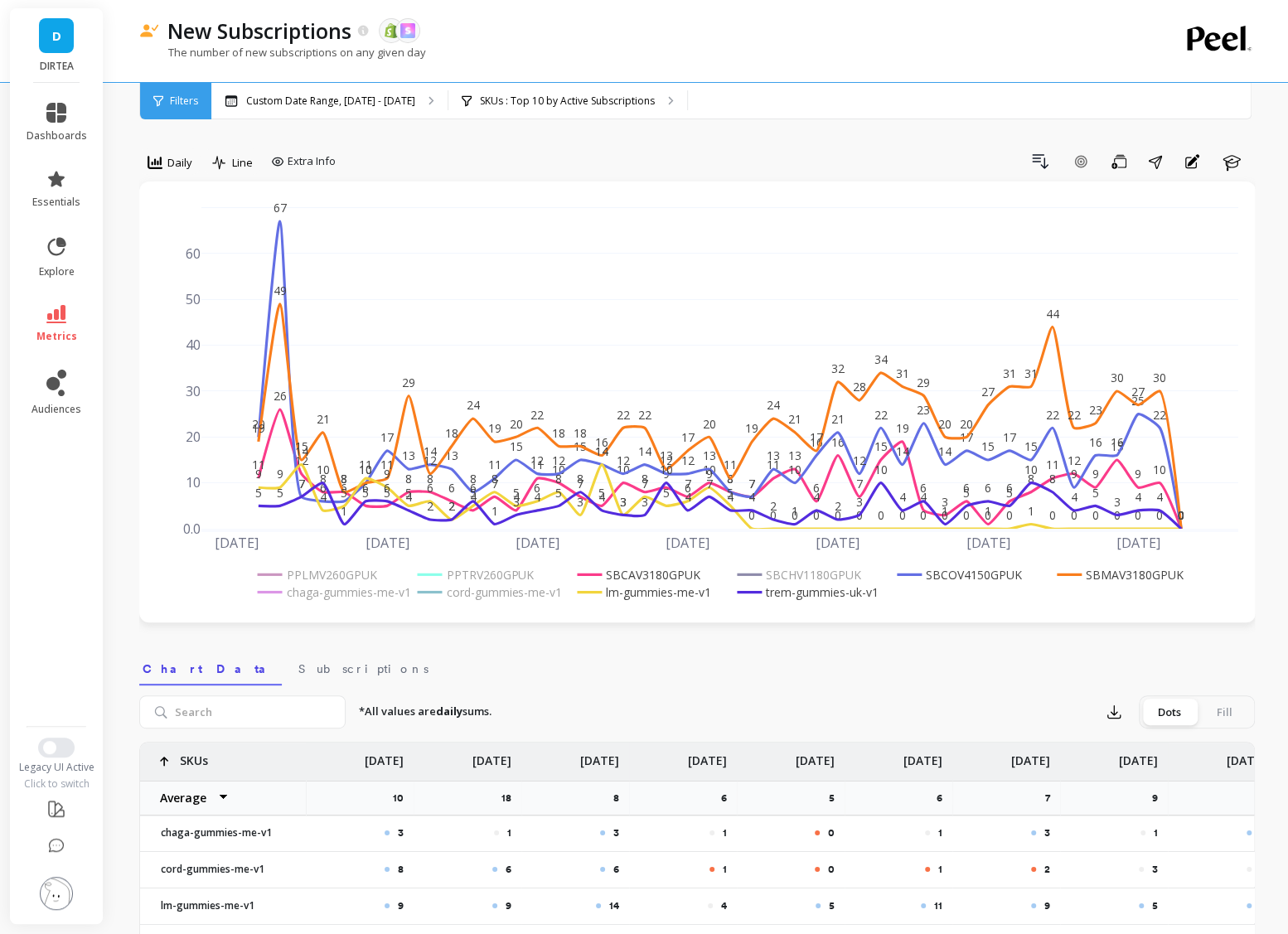
click at [801, 591] on rect at bounding box center [807, 592] width 148 height 17
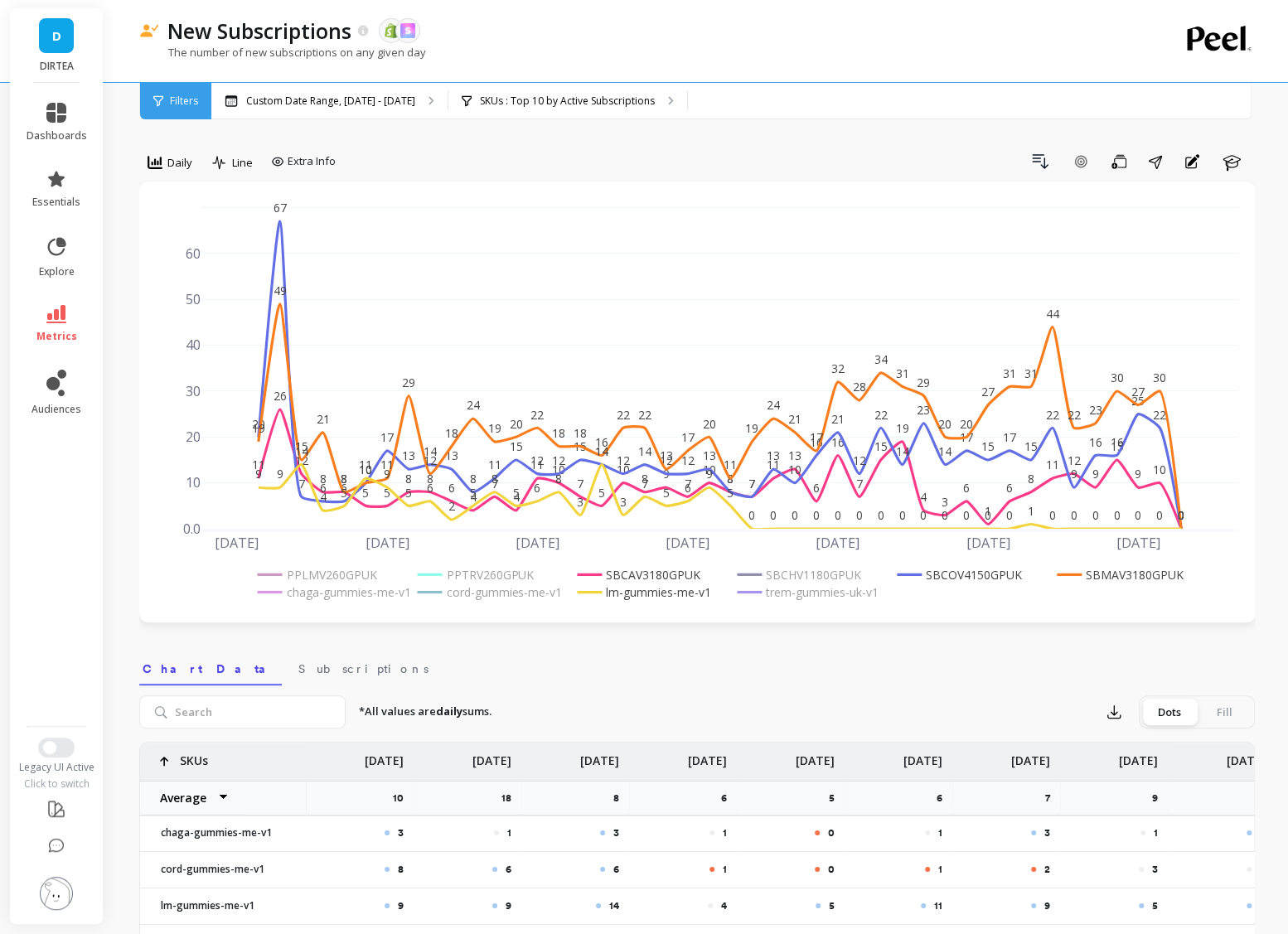
click at [927, 573] on rect at bounding box center [957, 575] width 130 height 17
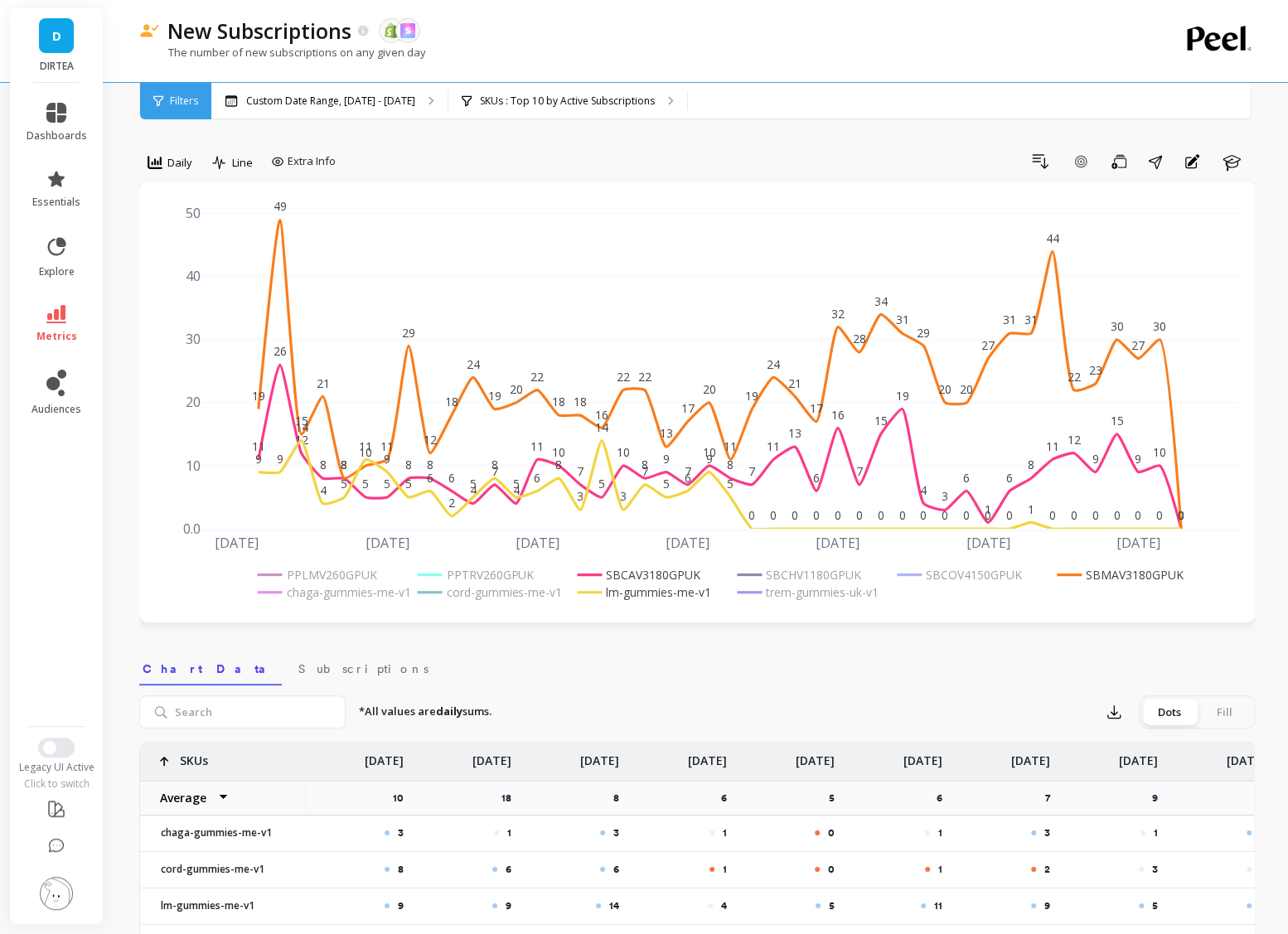
click at [1094, 572] on rect at bounding box center [1118, 575] width 131 height 17
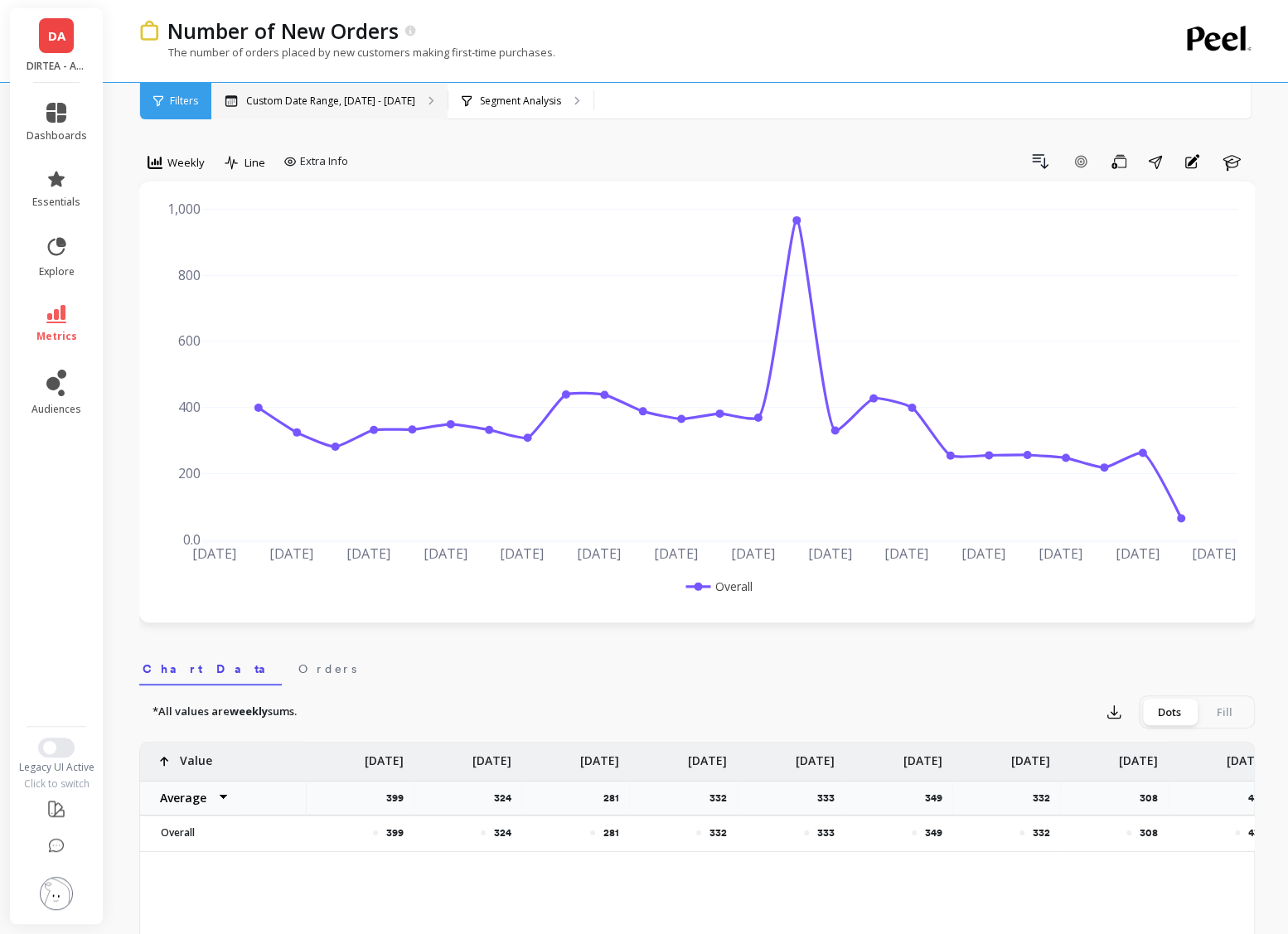
click at [307, 101] on p "Custom Date Range, [DATE] - [DATE]" at bounding box center [330, 101] width 169 height 13
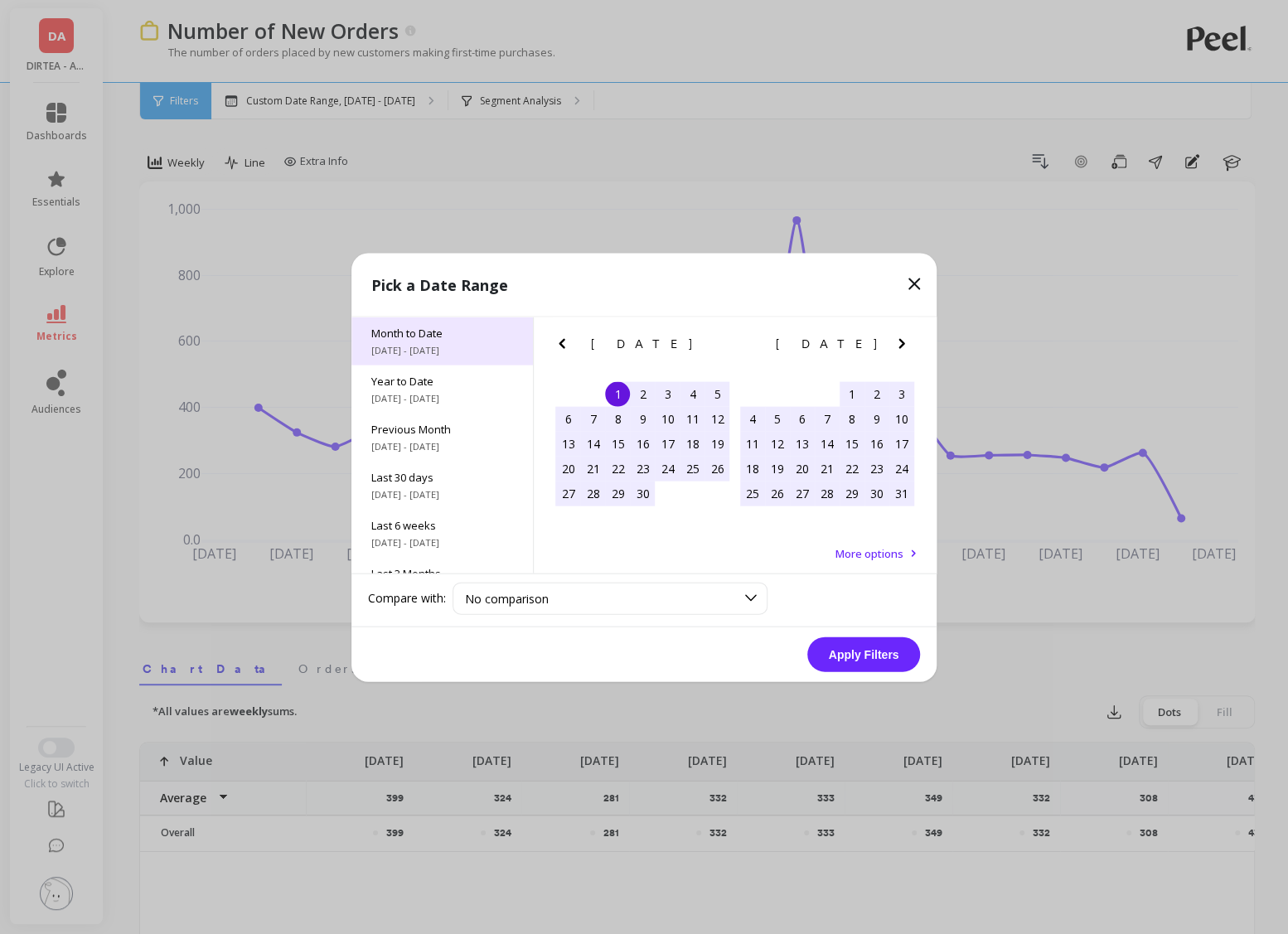
click at [417, 353] on span "[DATE] - [DATE]" at bounding box center [442, 350] width 141 height 13
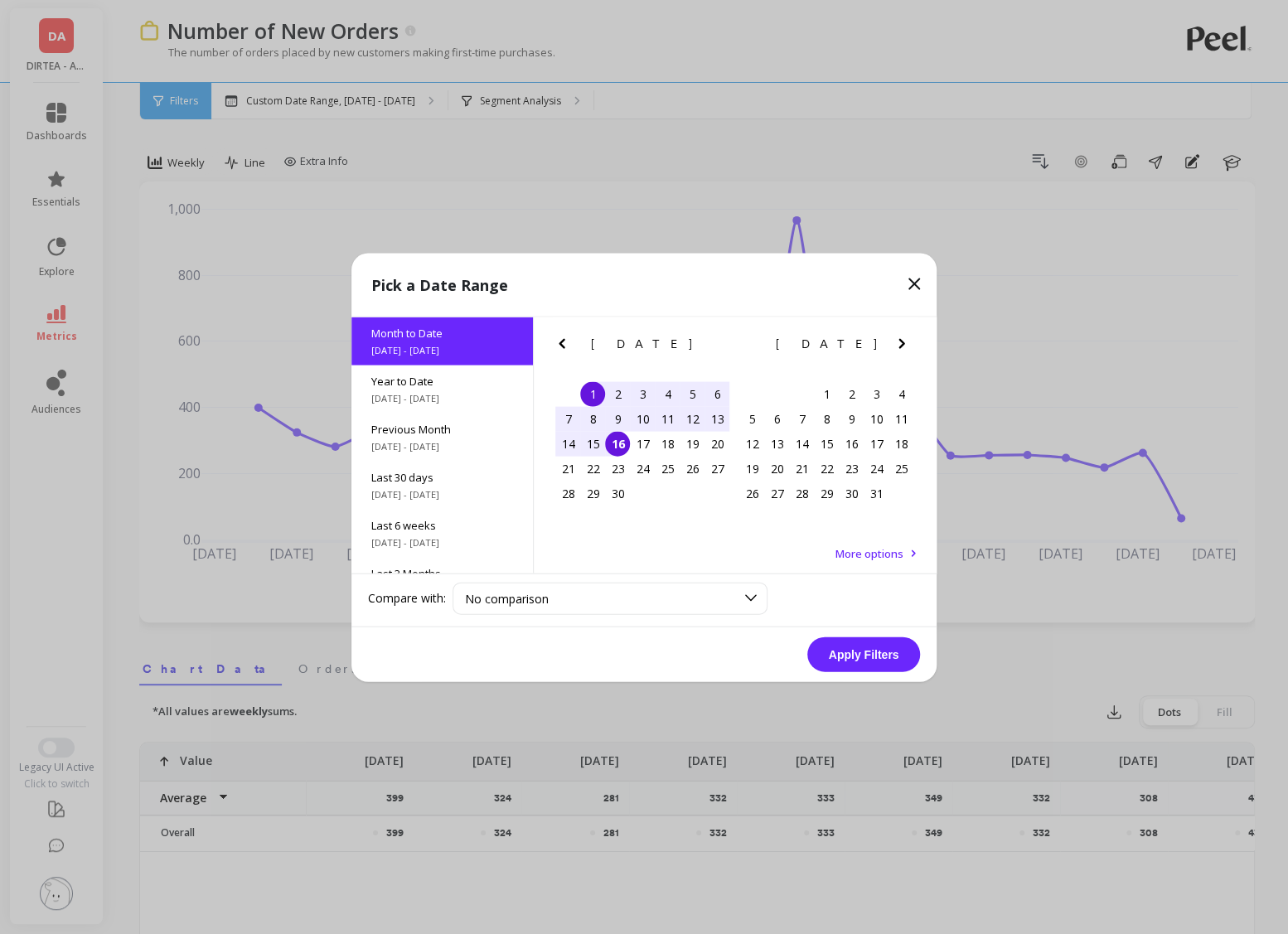
click at [876, 651] on button "Apply Filters" at bounding box center [864, 654] width 113 height 35
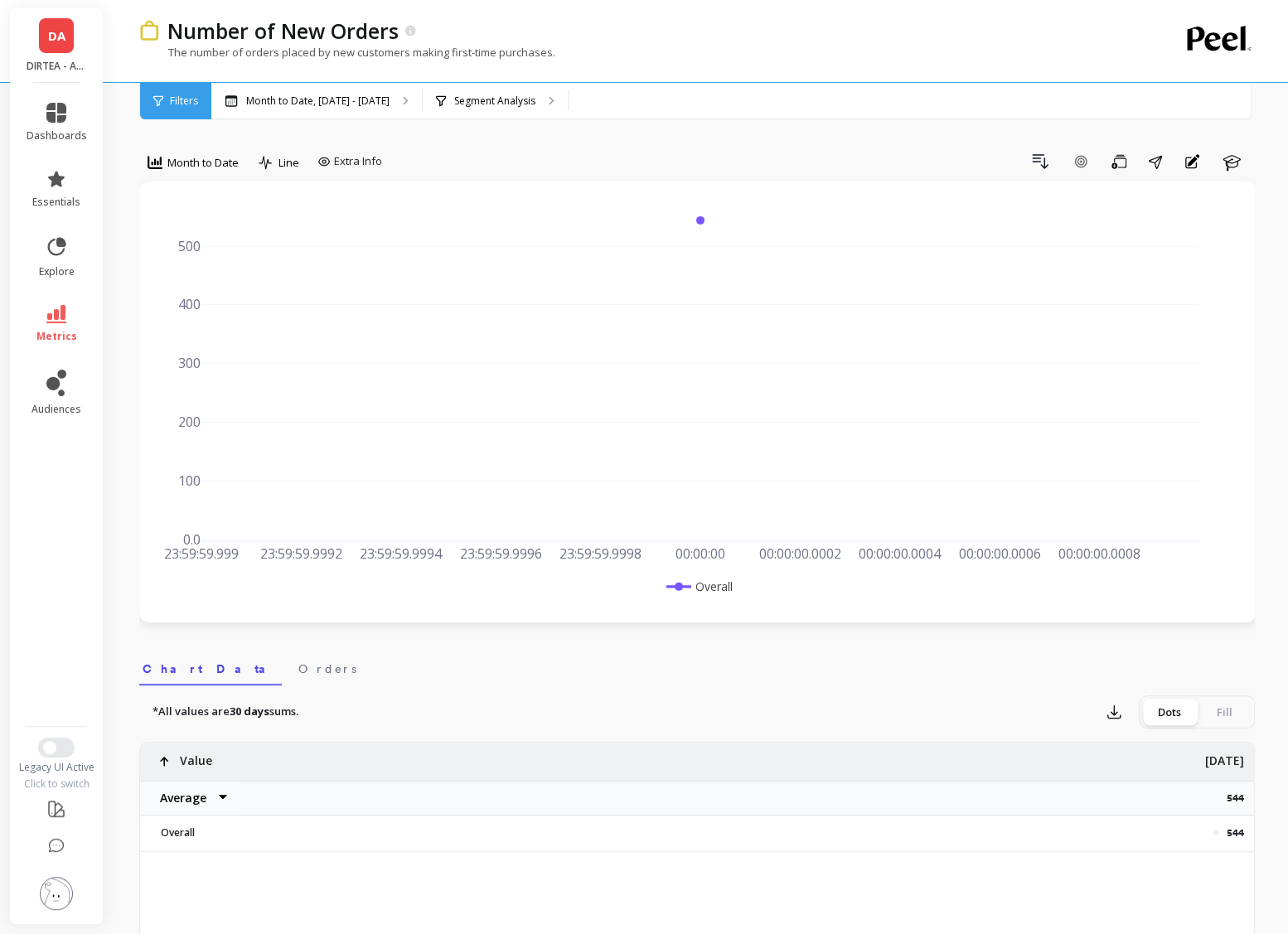
click at [182, 177] on div "Month to Date" at bounding box center [193, 165] width 108 height 33
click at [184, 166] on span "Month to Date" at bounding box center [203, 162] width 72 height 16
click at [193, 217] on div "Daily" at bounding box center [200, 231] width 115 height 29
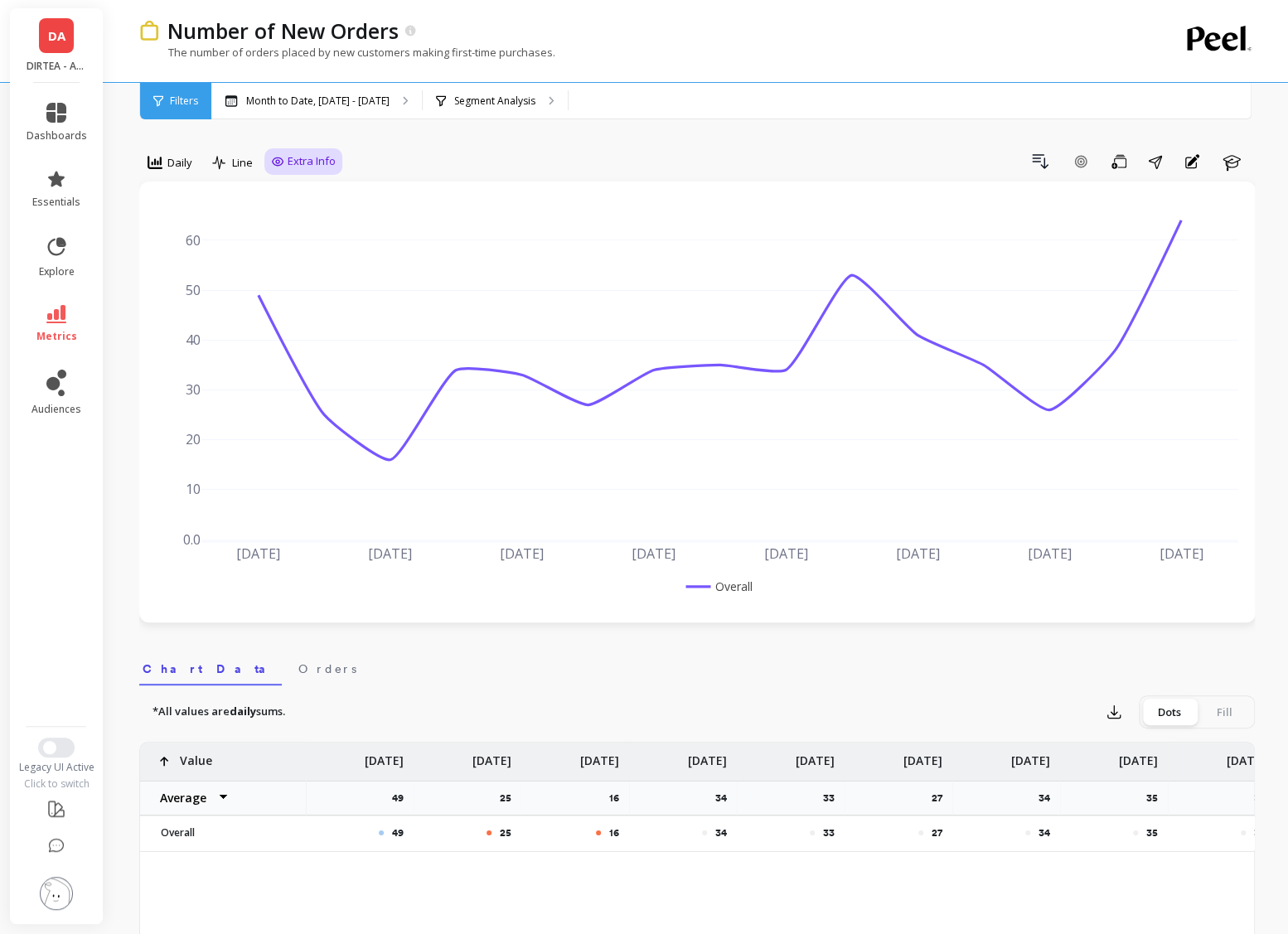
click at [310, 151] on div "Extra Info" at bounding box center [303, 161] width 78 height 27
click at [302, 161] on span "Extra Info" at bounding box center [312, 161] width 48 height 17
click at [305, 254] on input "Values" at bounding box center [308, 259] width 58 height 17
checkbox input "true"
click at [467, 193] on div "49 25 16 34 33 27 34 35 34 53 41 35 26 38 64 Sep 1 2025 Sep 3 Sep 5 Sep 7 Sep 9…" at bounding box center [697, 402] width 1117 height 441
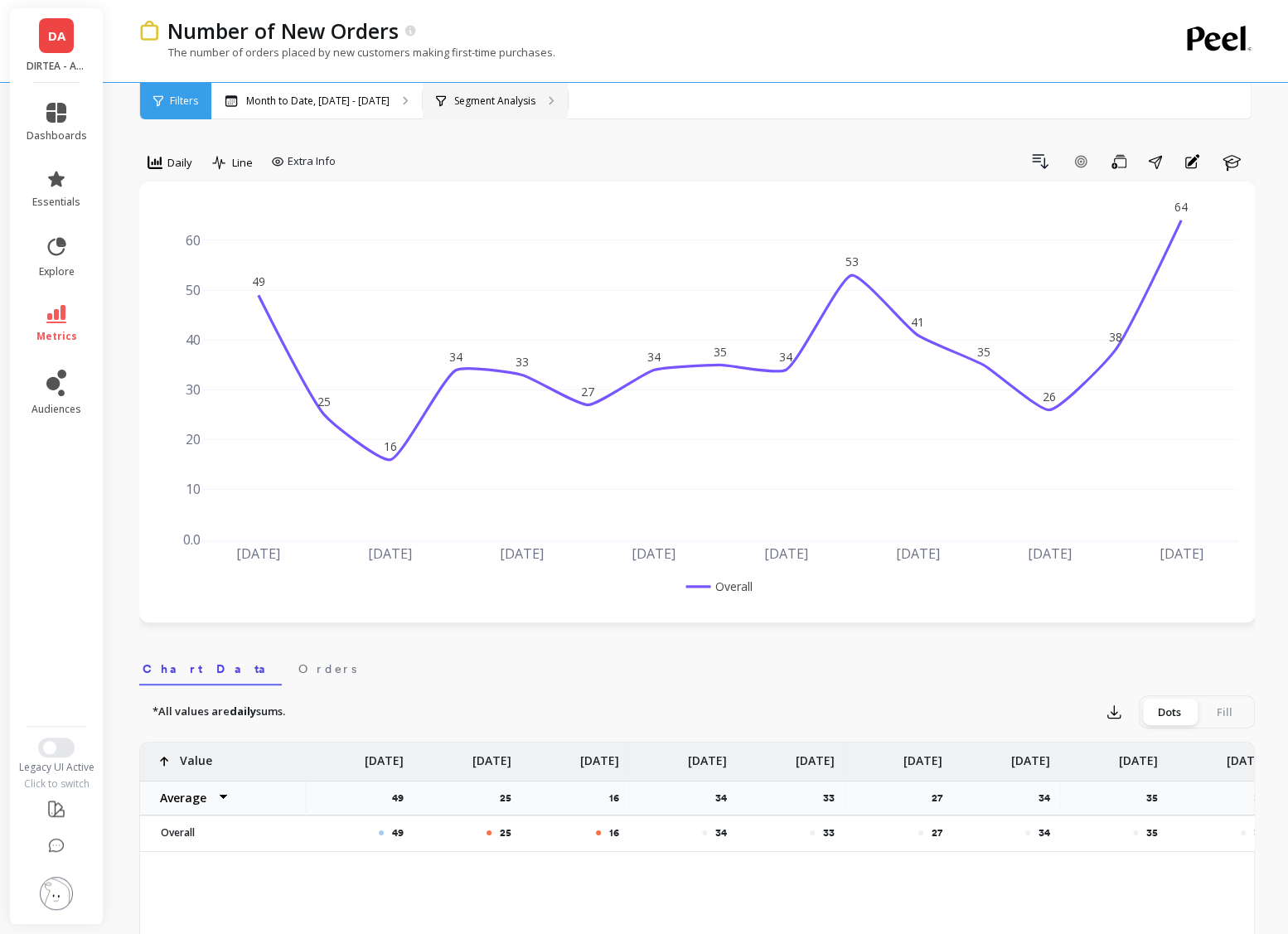
click at [520, 100] on p "Segment Analysis" at bounding box center [495, 101] width 81 height 13
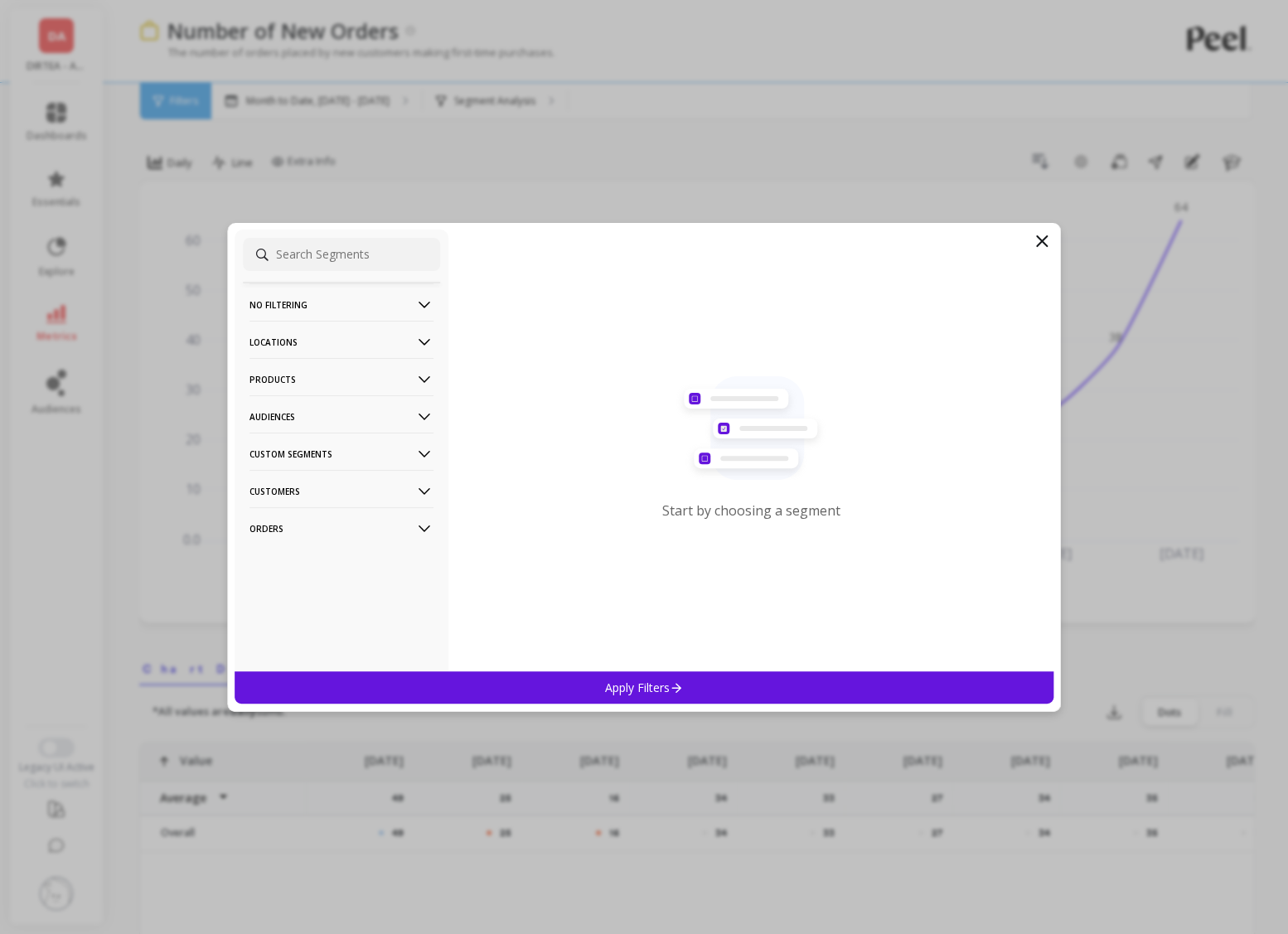
click at [353, 383] on p "Products" at bounding box center [341, 379] width 184 height 42
click at [307, 469] on div "SKUs" at bounding box center [341, 469] width 197 height 27
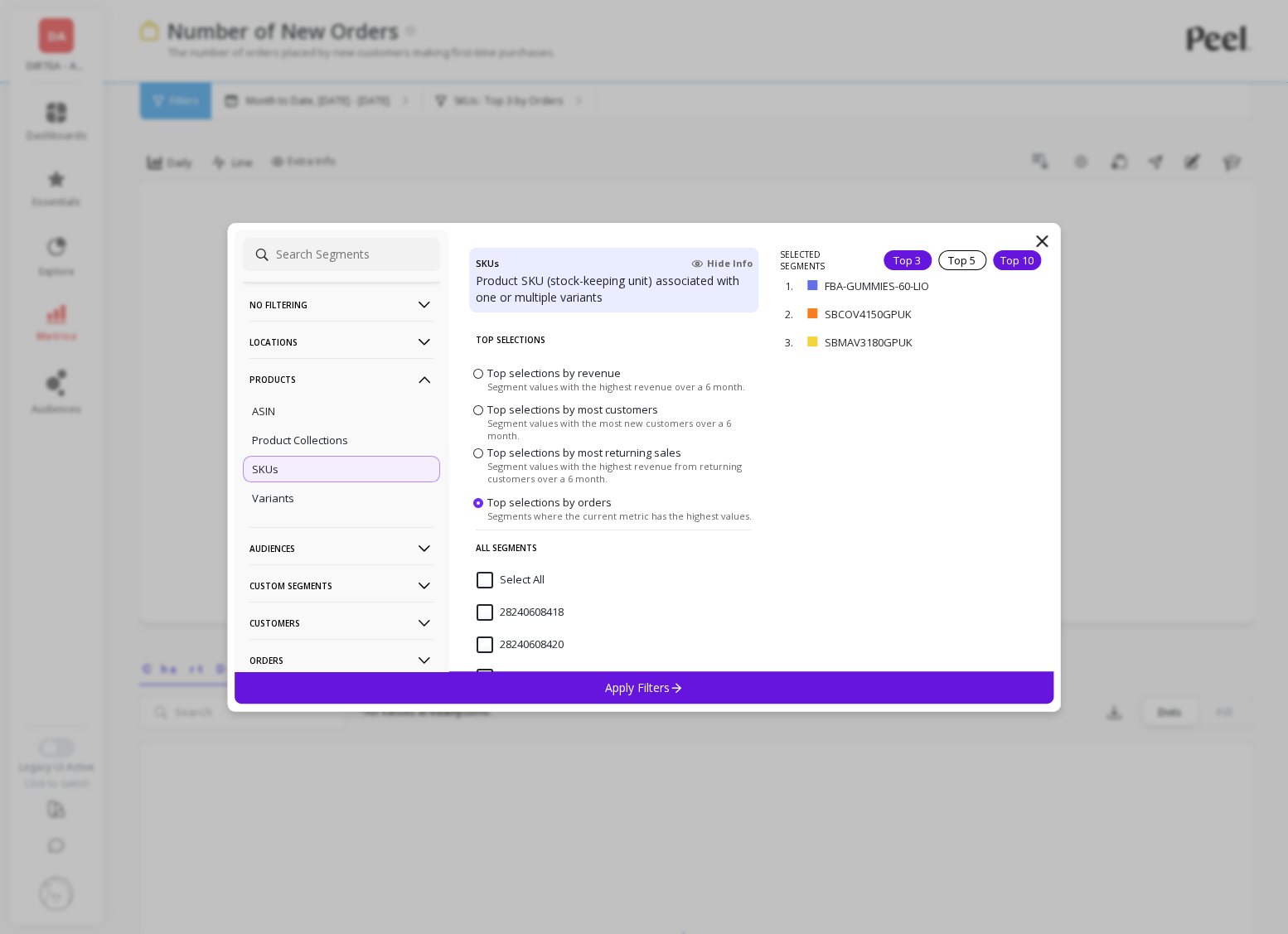
click at [1018, 250] on div "Top 10" at bounding box center [1017, 260] width 48 height 20
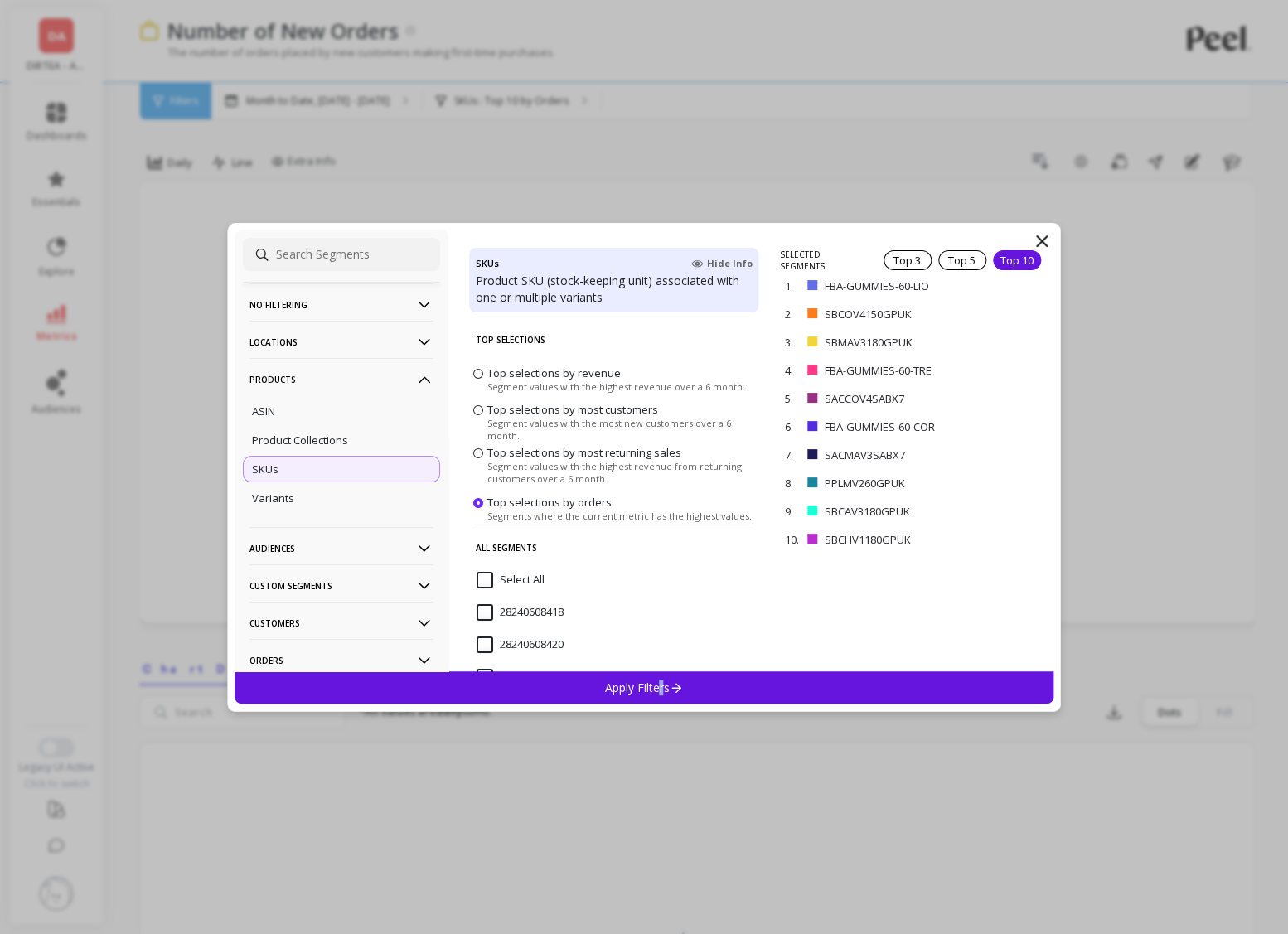
click at [661, 687] on p "Apply Filters" at bounding box center [644, 687] width 79 height 16
